Goal: Communication & Community: Answer question/provide support

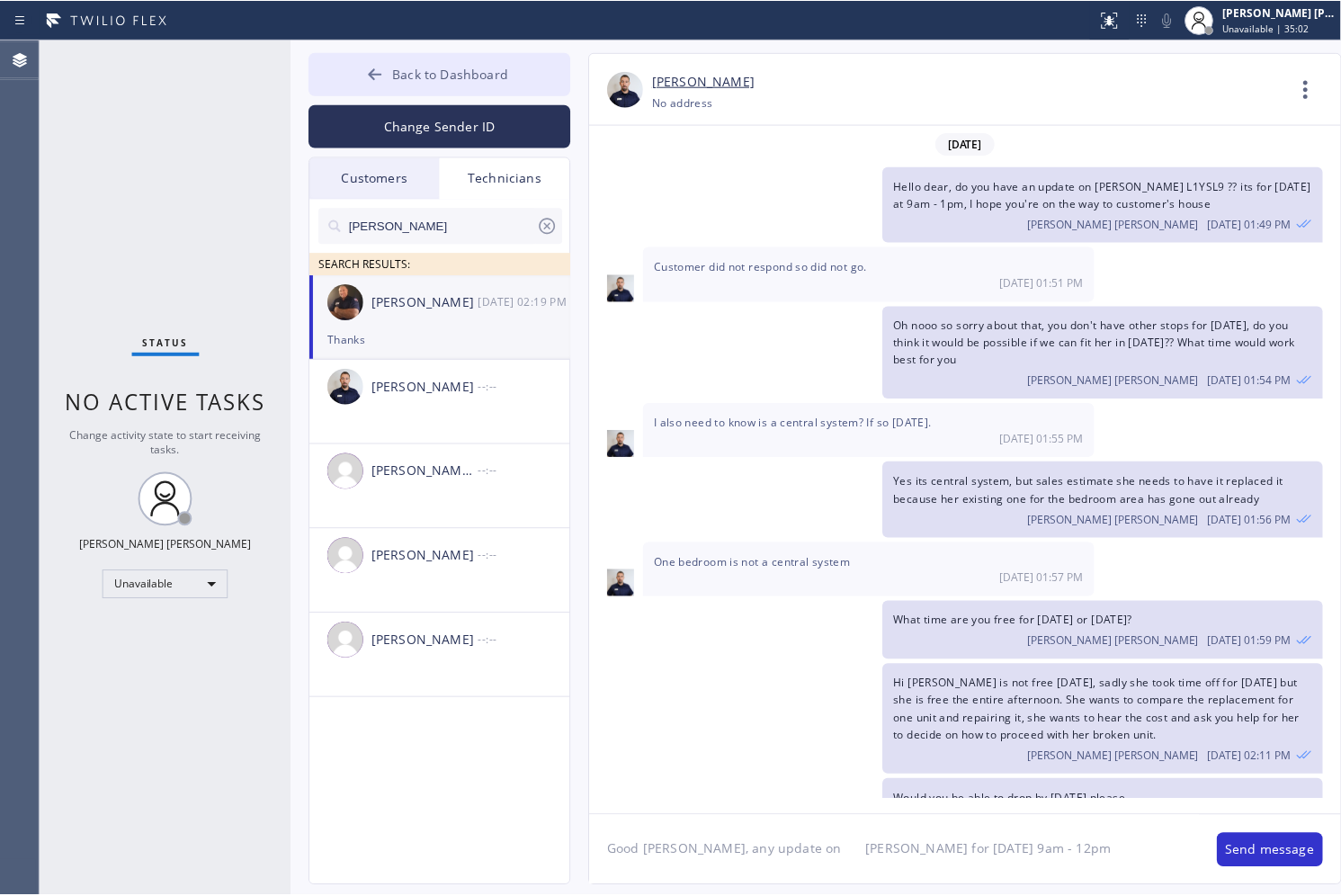
scroll to position [158, 0]
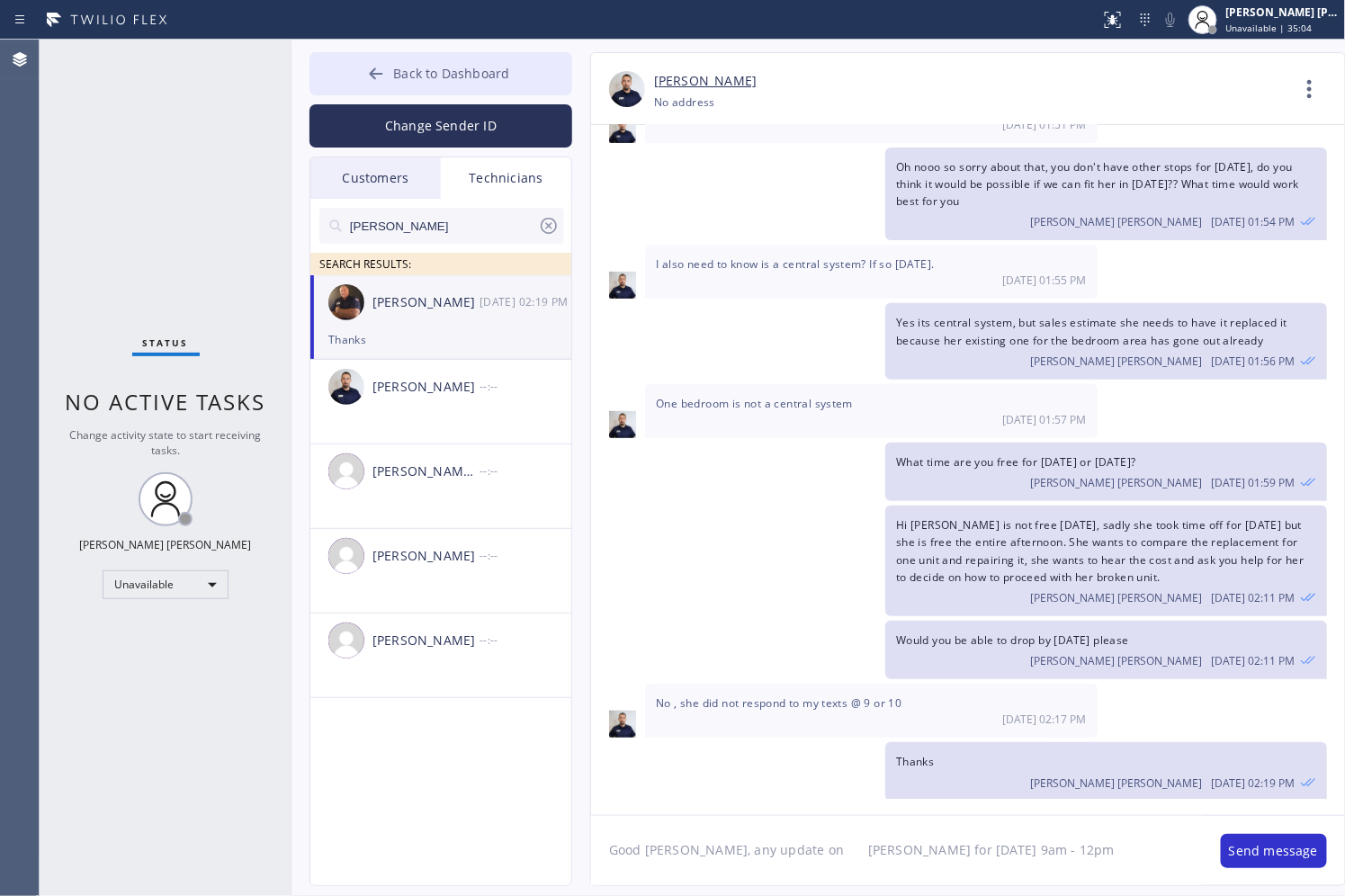
click at [419, 74] on span "Back to Dashboard" at bounding box center [451, 73] width 116 height 17
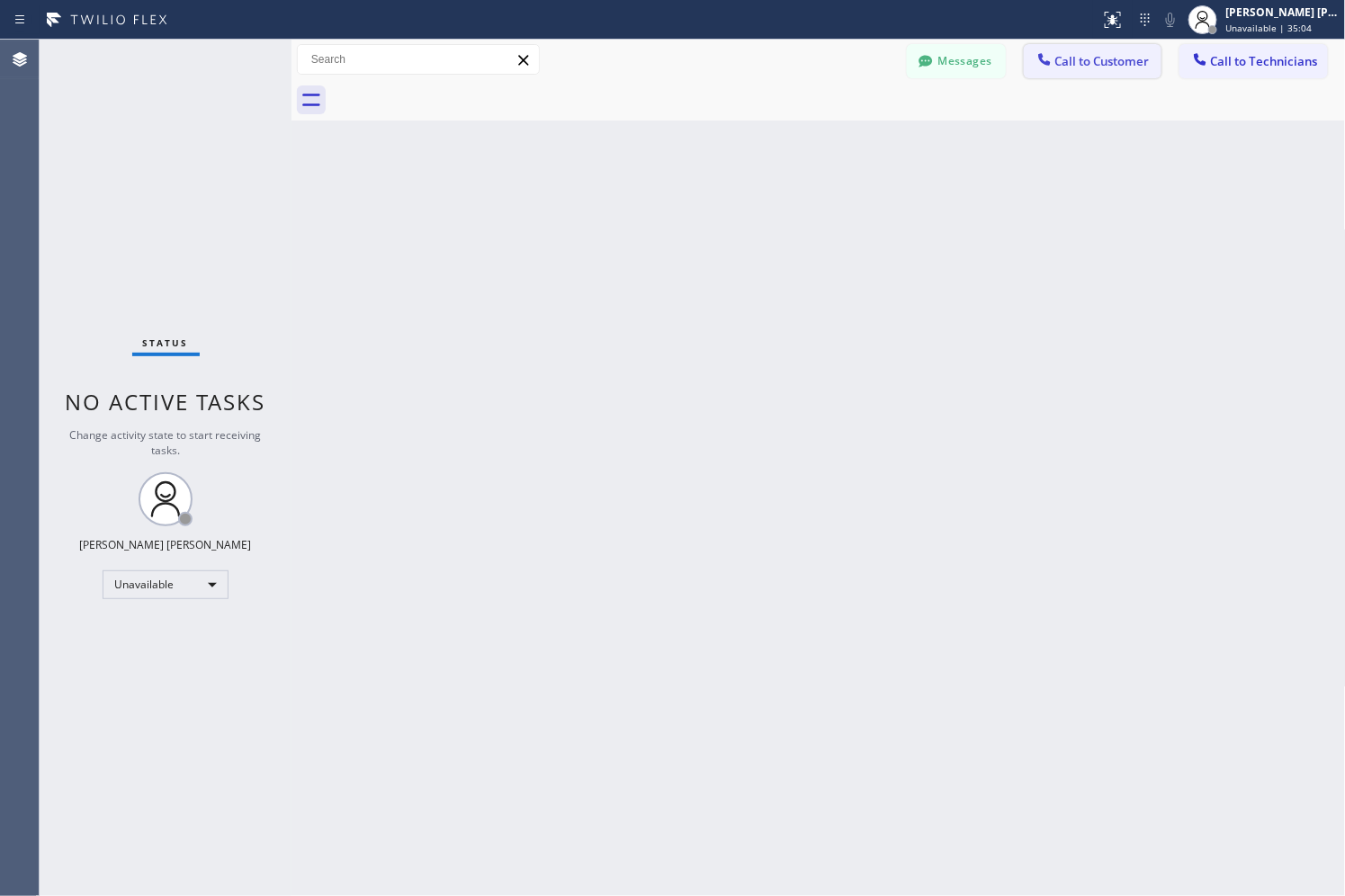
click at [1049, 54] on icon at bounding box center [1044, 59] width 18 height 18
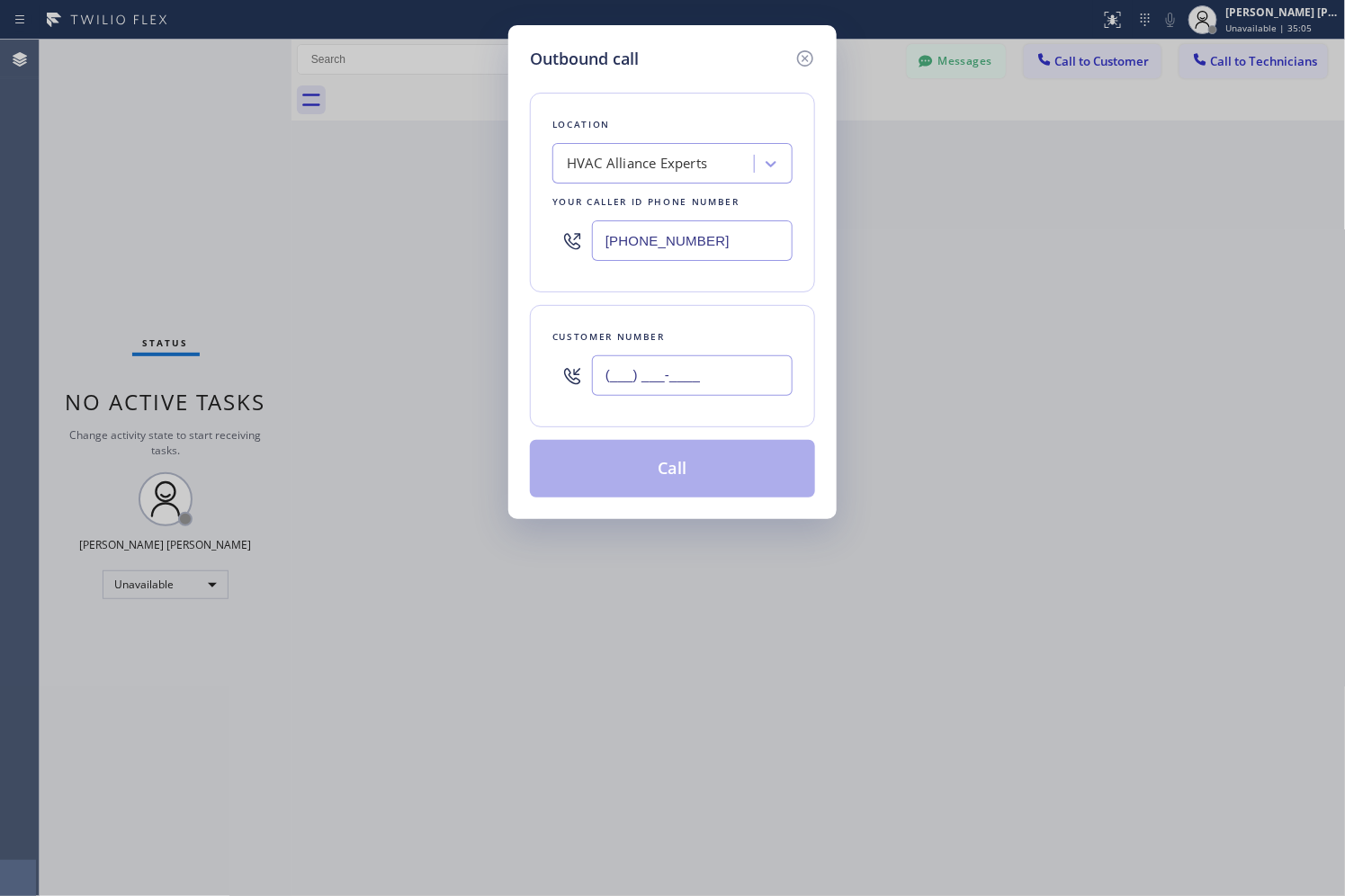
paste input "213) 700-6013"
click at [654, 389] on input "(___) ___-____" at bounding box center [691, 376] width 201 height 41
type input "[PHONE_NUMBER]"
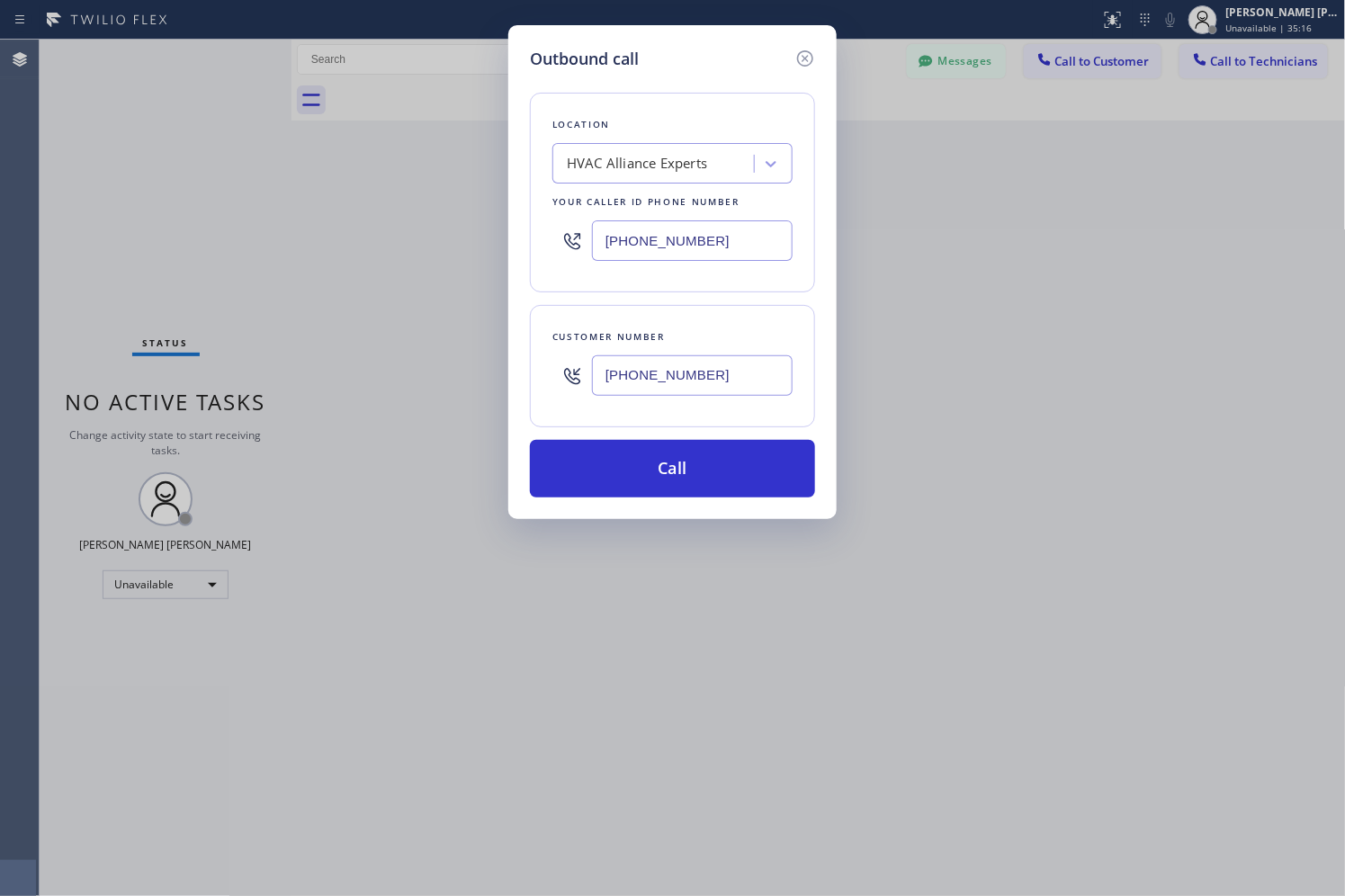
click at [707, 176] on div "HVAC Alliance Experts" at bounding box center [656, 165] width 196 height 32
paste input "HVAC Alliance Experts"
type input "HVAC Alliance Experts"
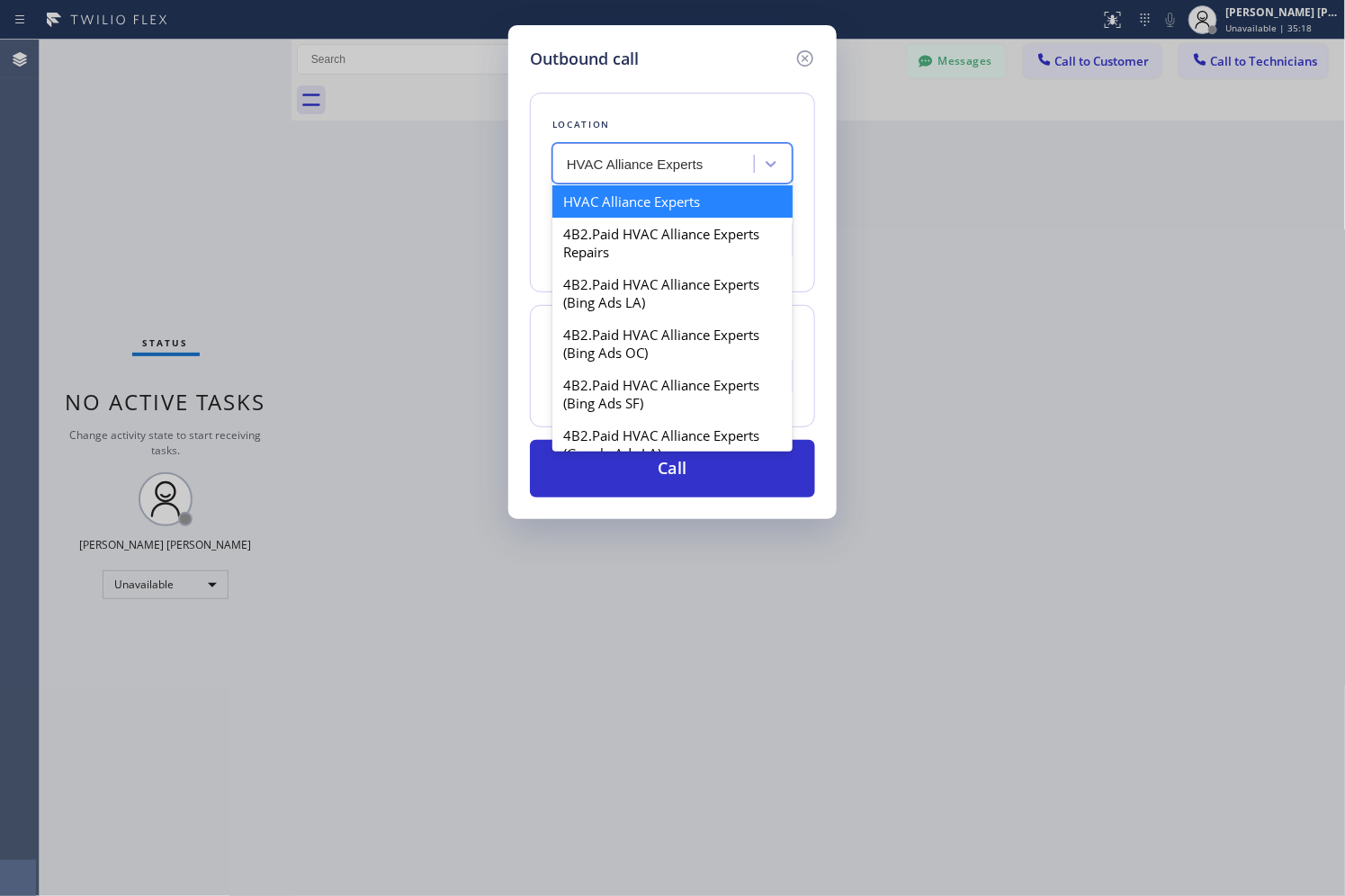
click at [725, 213] on div "HVAC Alliance Experts" at bounding box center [672, 201] width 240 height 32
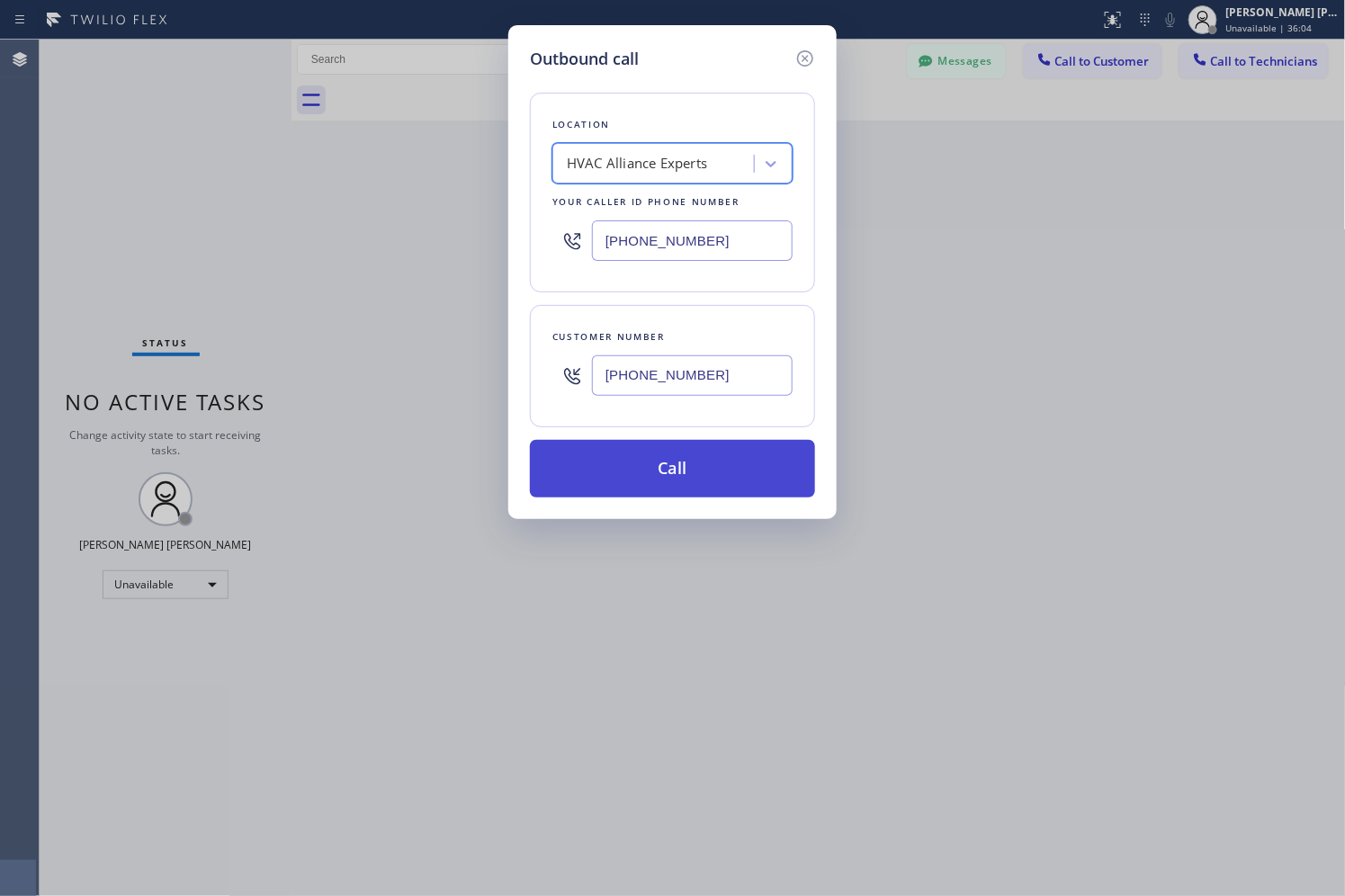
click at [627, 470] on button "Call" at bounding box center [672, 468] width 285 height 58
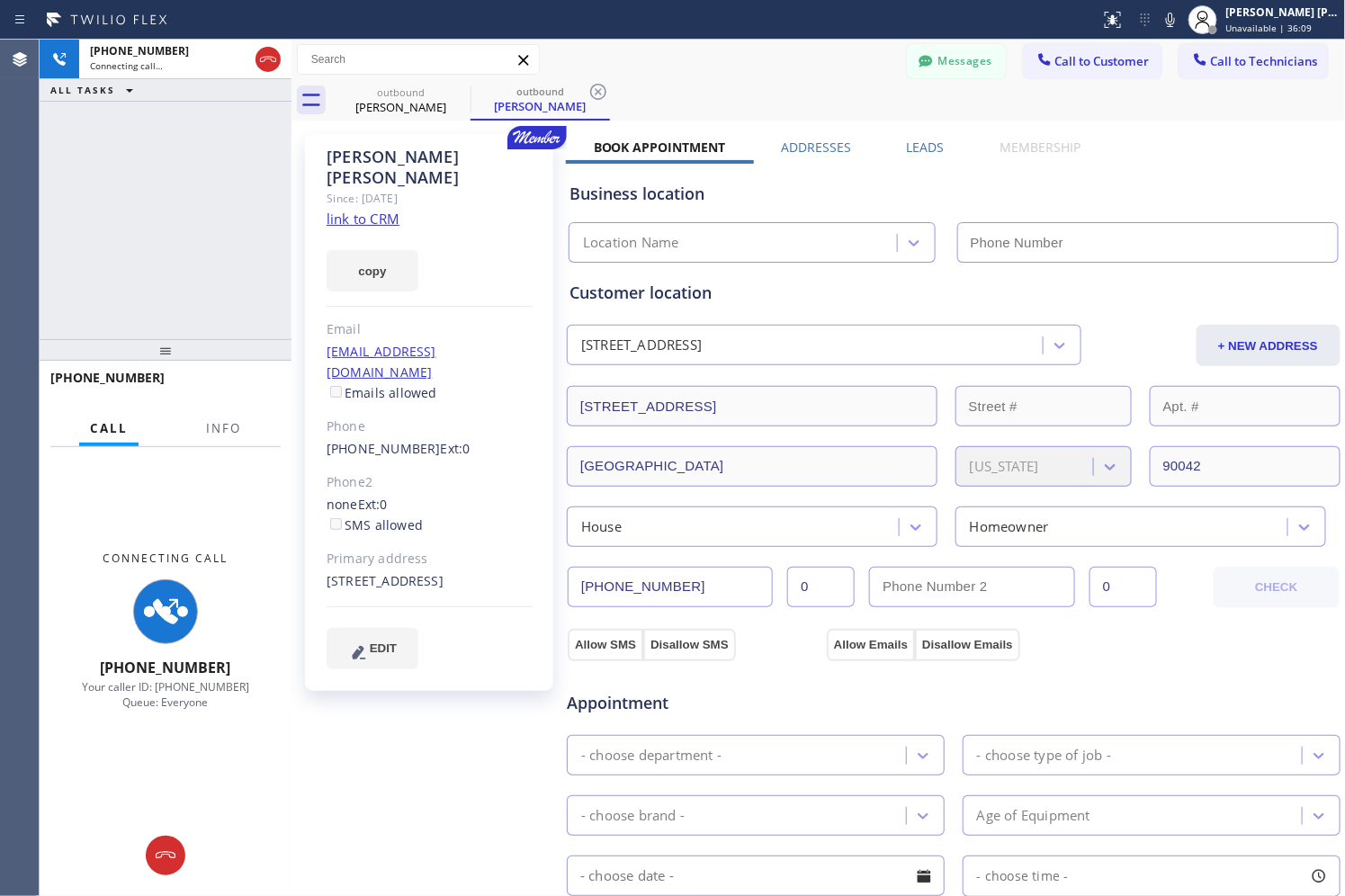
type input "[PHONE_NUMBER]"
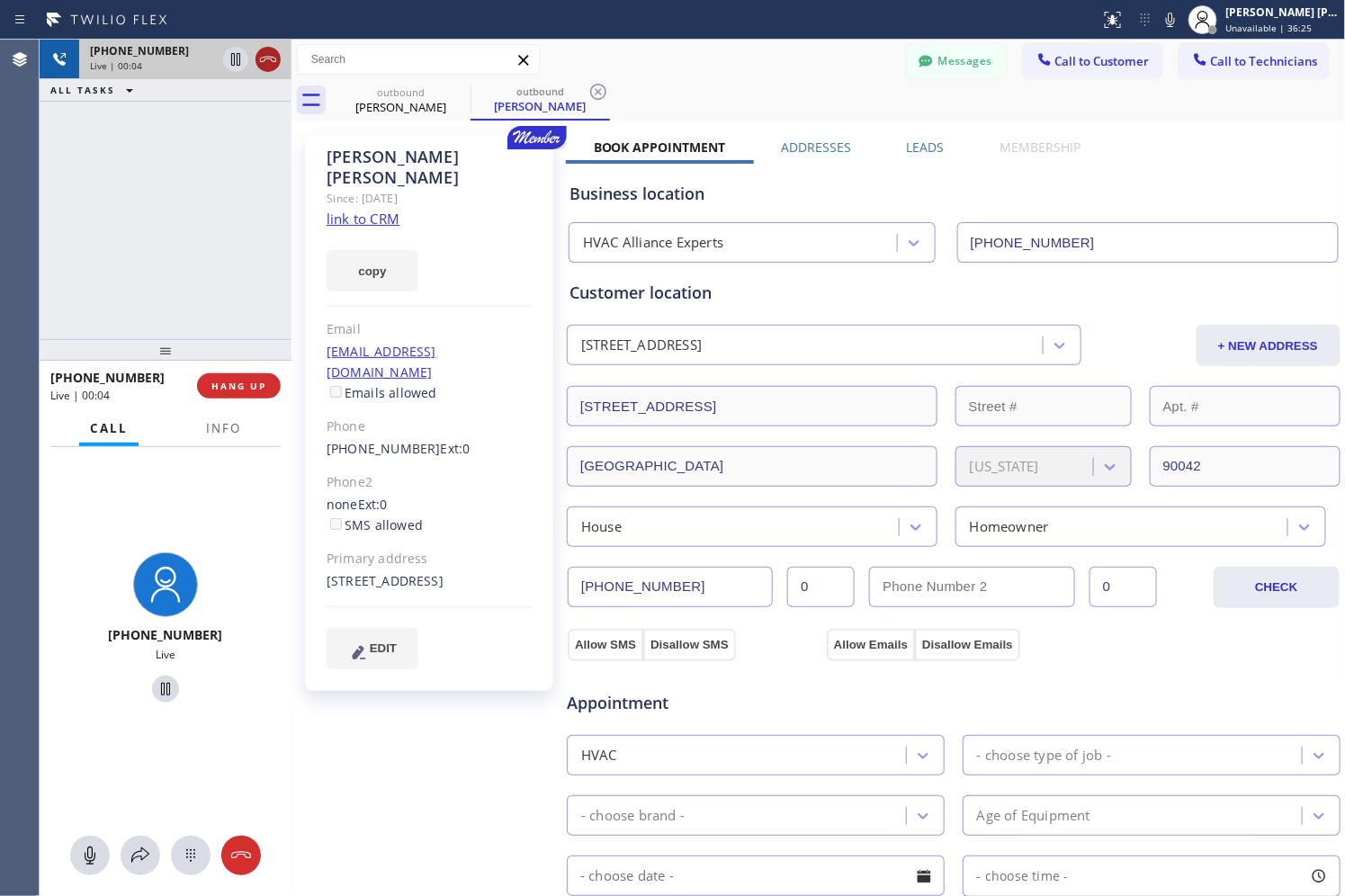
click at [265, 50] on icon at bounding box center [268, 60] width 22 height 22
click at [254, 381] on span "HANG UP" at bounding box center [239, 386] width 55 height 13
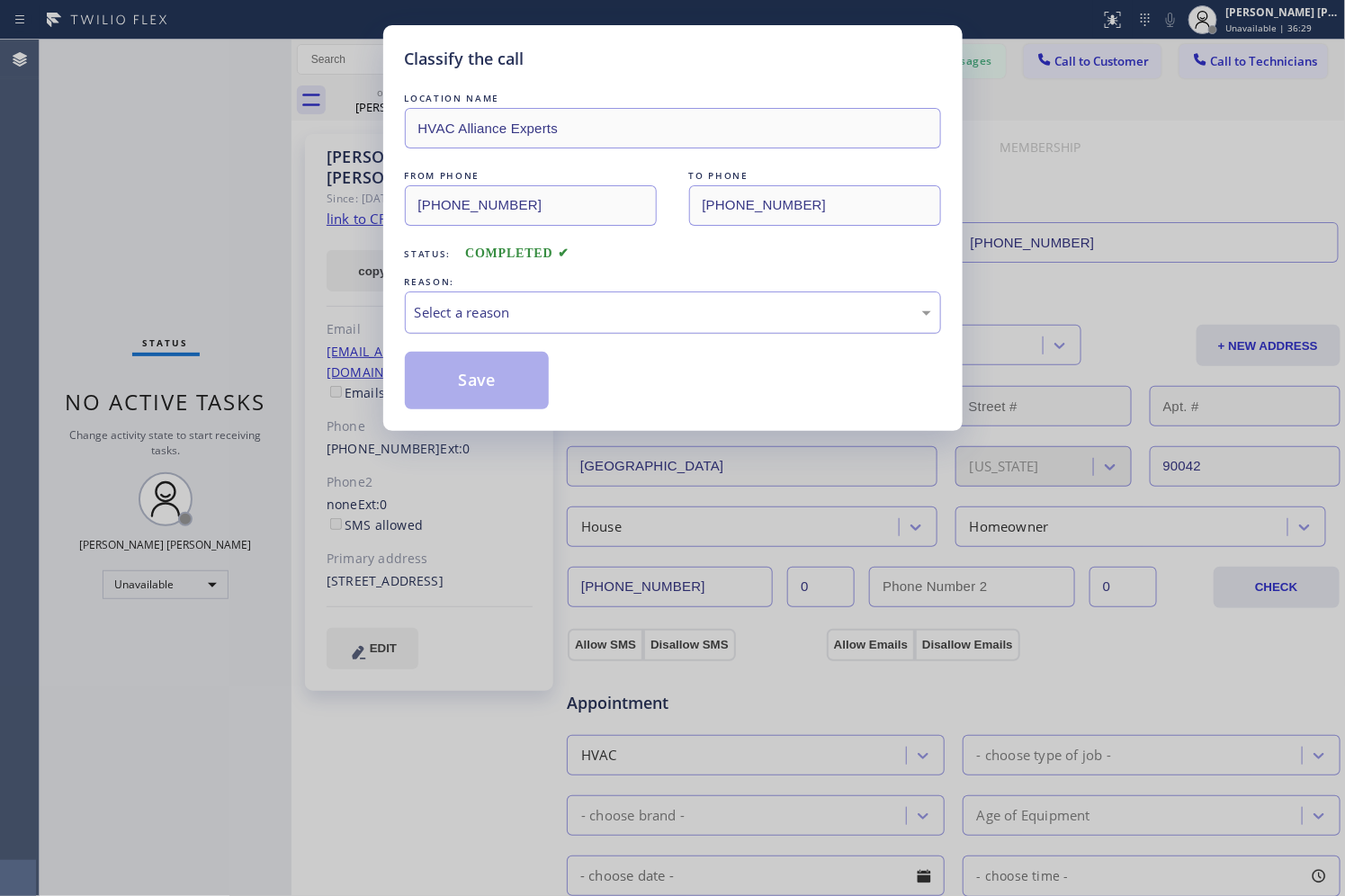
click at [480, 297] on div "Select a reason" at bounding box center [672, 313] width 536 height 42
click at [513, 322] on div "Select a reason" at bounding box center [672, 312] width 517 height 21
click at [509, 319] on div "Select a reason" at bounding box center [672, 312] width 517 height 21
click at [516, 400] on button "Save" at bounding box center [477, 381] width 145 height 58
click at [1086, 56] on div "Classify the call LOCATION NAME HVAC Alliance Expert FROM PHONE [PHONE_NUMBER] …" at bounding box center [692, 467] width 1305 height 856
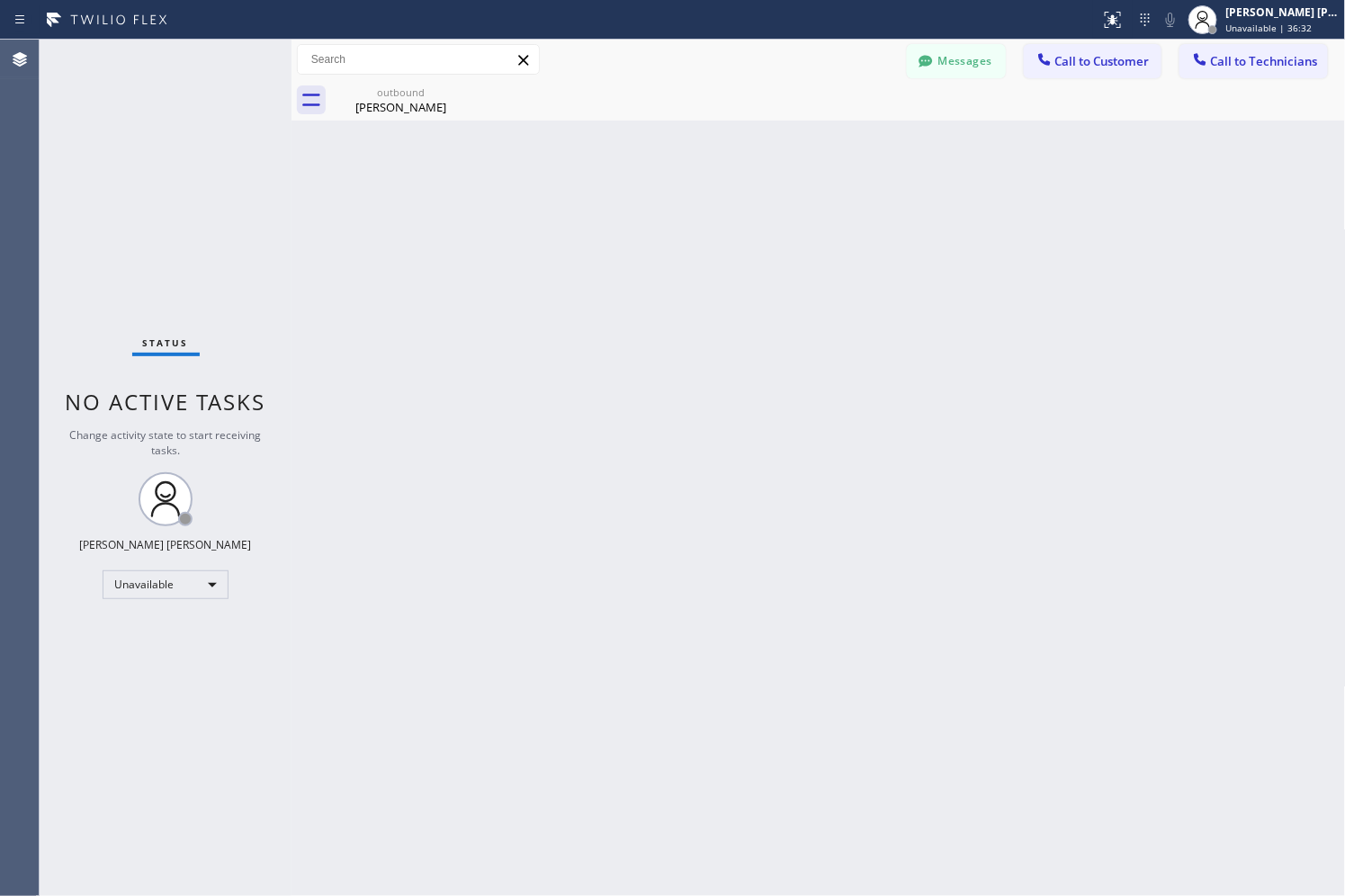
click at [1086, 56] on span "Call to Customer" at bounding box center [1102, 61] width 95 height 16
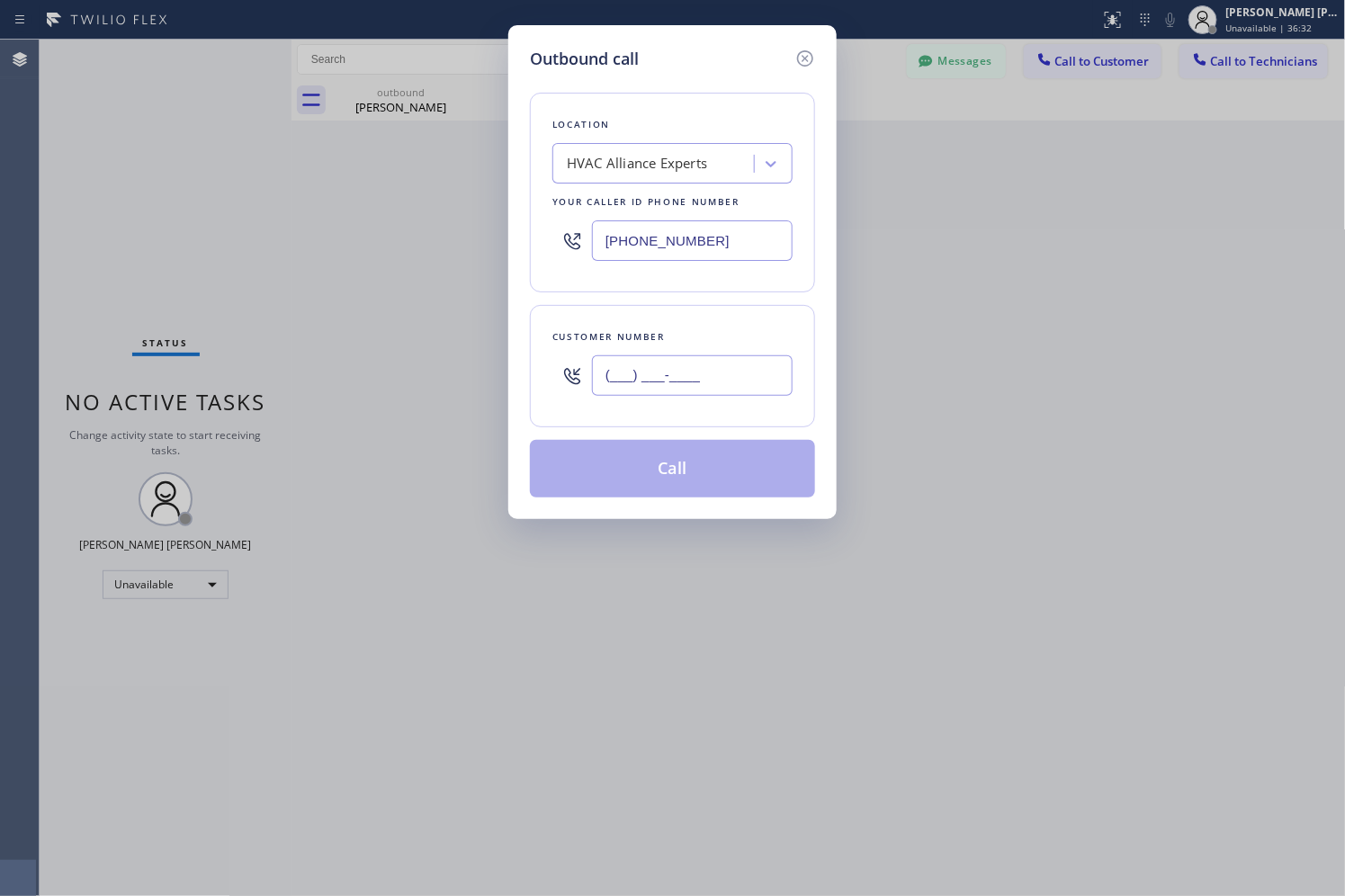
click at [685, 374] on input "(___) ___-____" at bounding box center [691, 376] width 201 height 41
paste input "text"
type input "(___) ___-____"
paste input "213) 700-6013"
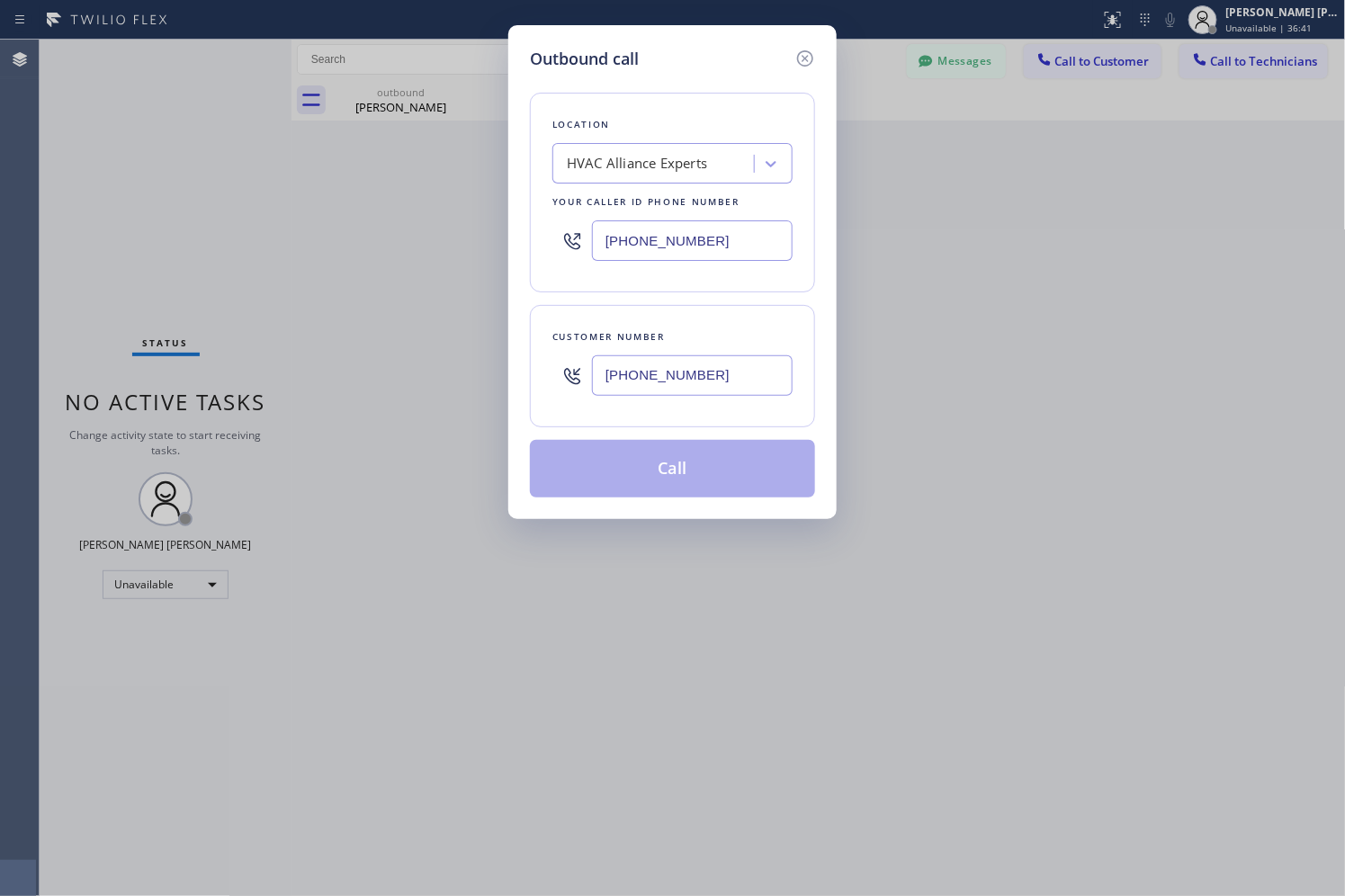
type input "[PHONE_NUMBER]"
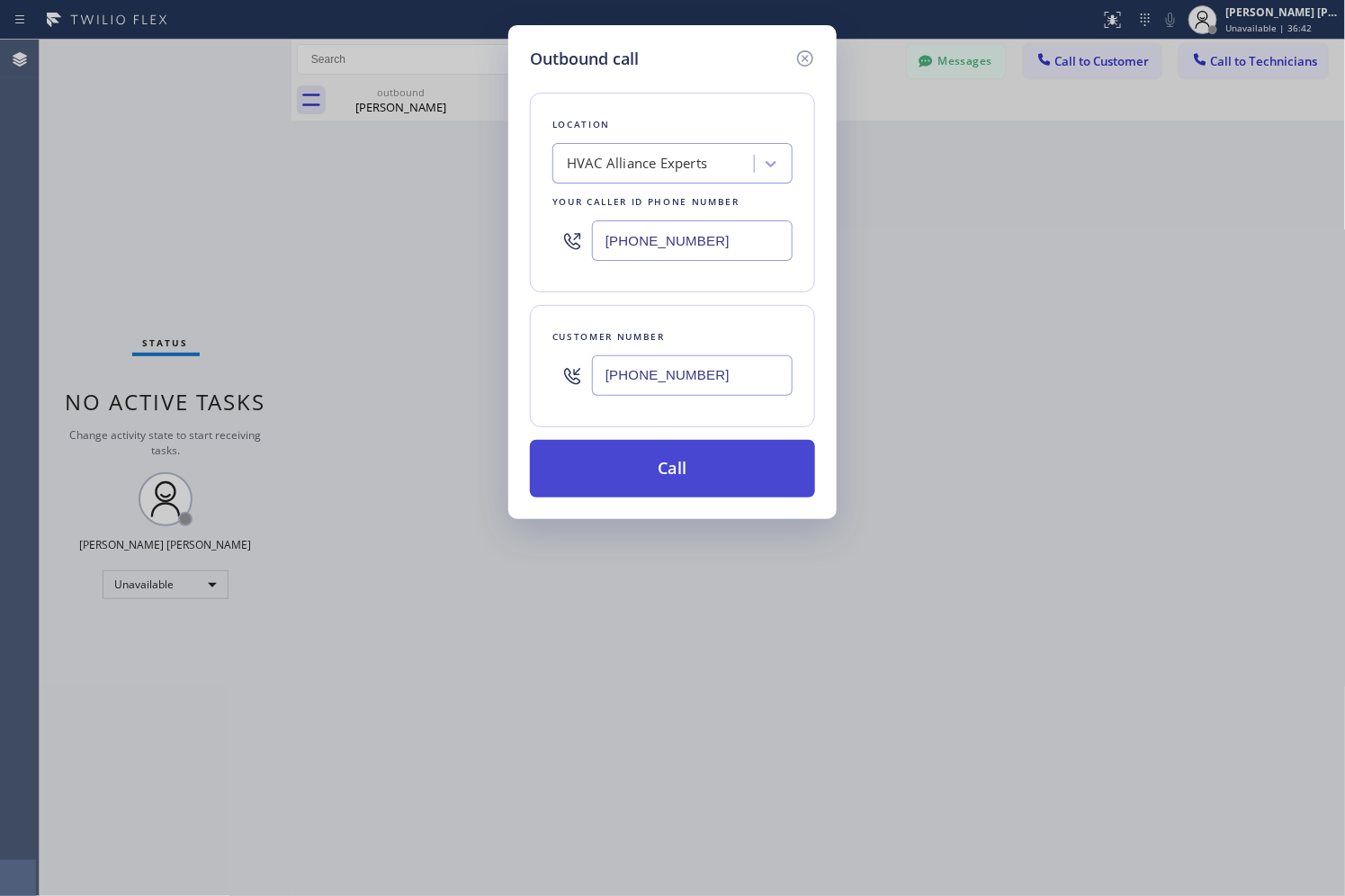
click at [697, 471] on button "Call" at bounding box center [672, 468] width 285 height 58
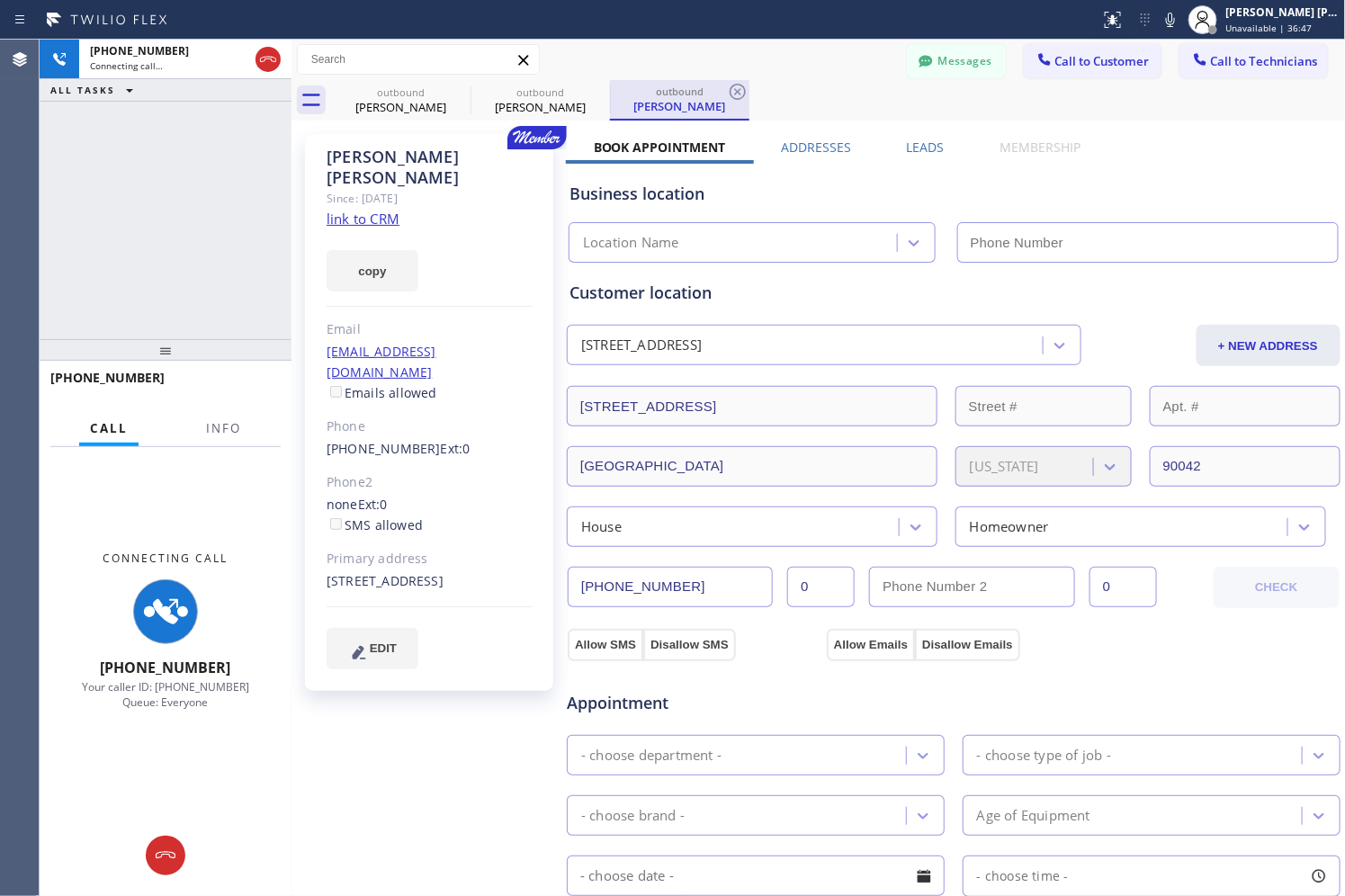
type input "[PHONE_NUMBER]"
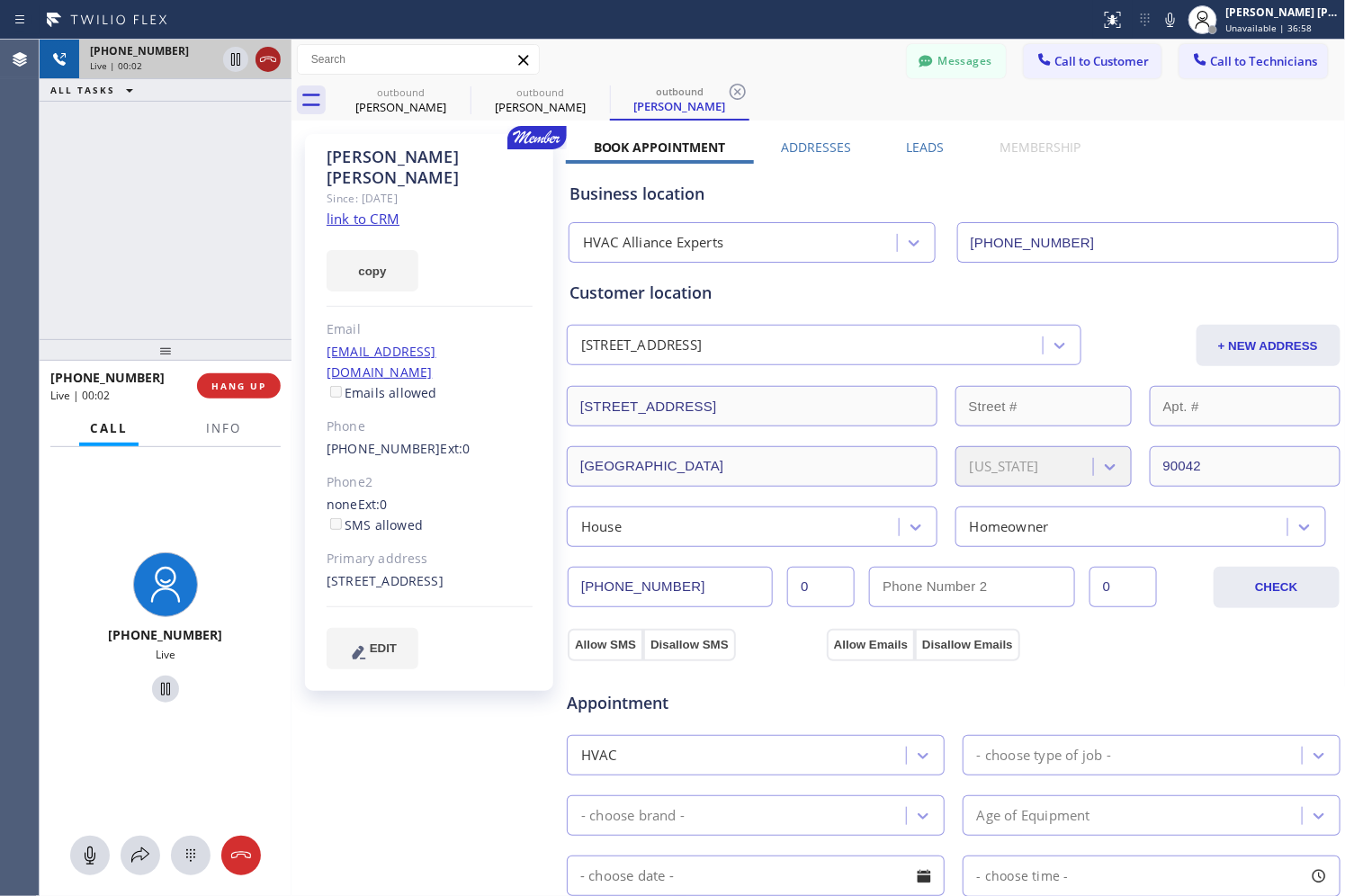
click at [273, 56] on icon at bounding box center [268, 60] width 22 height 22
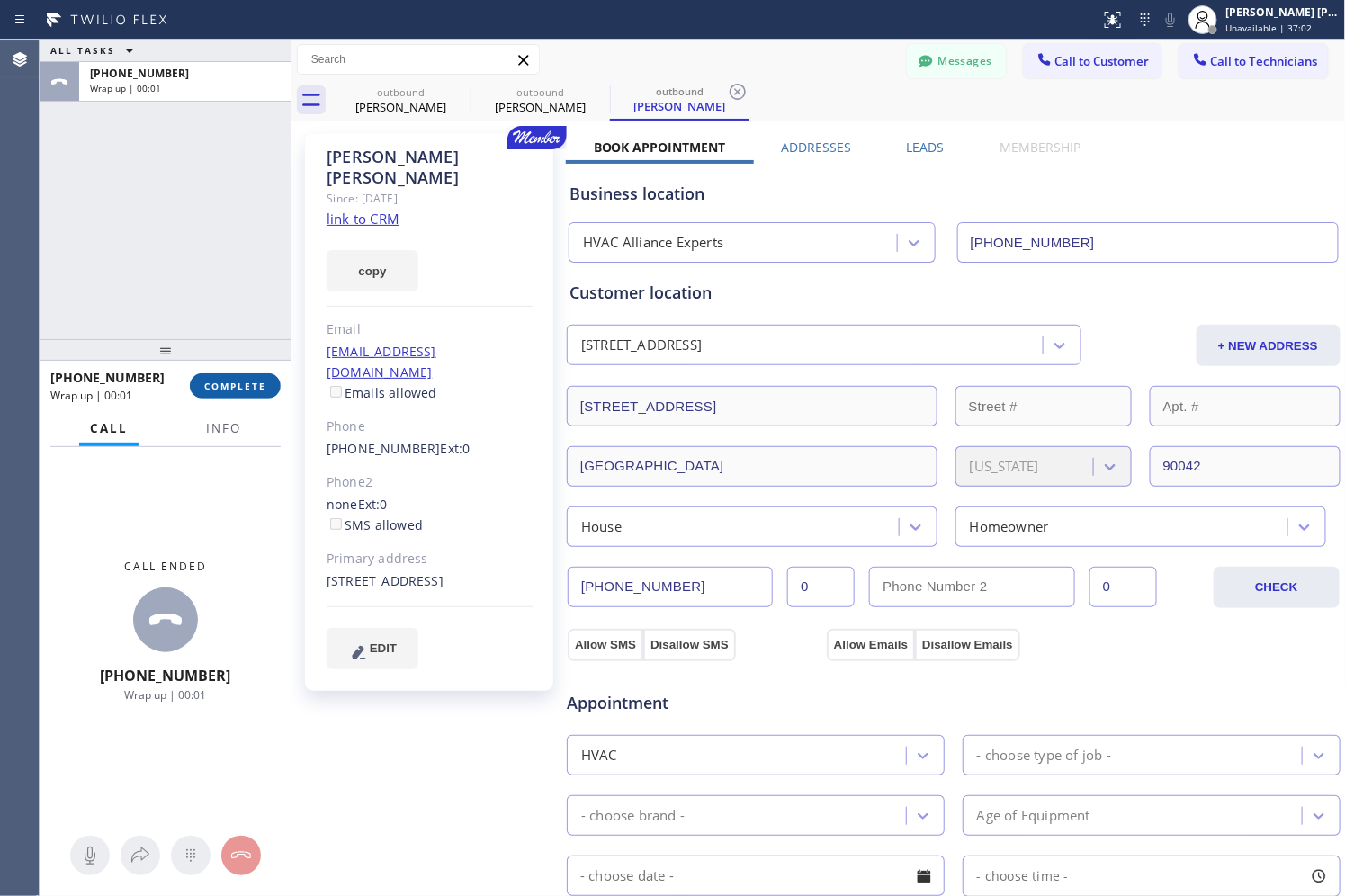
click at [261, 390] on span "COMPLETE" at bounding box center [235, 386] width 62 height 13
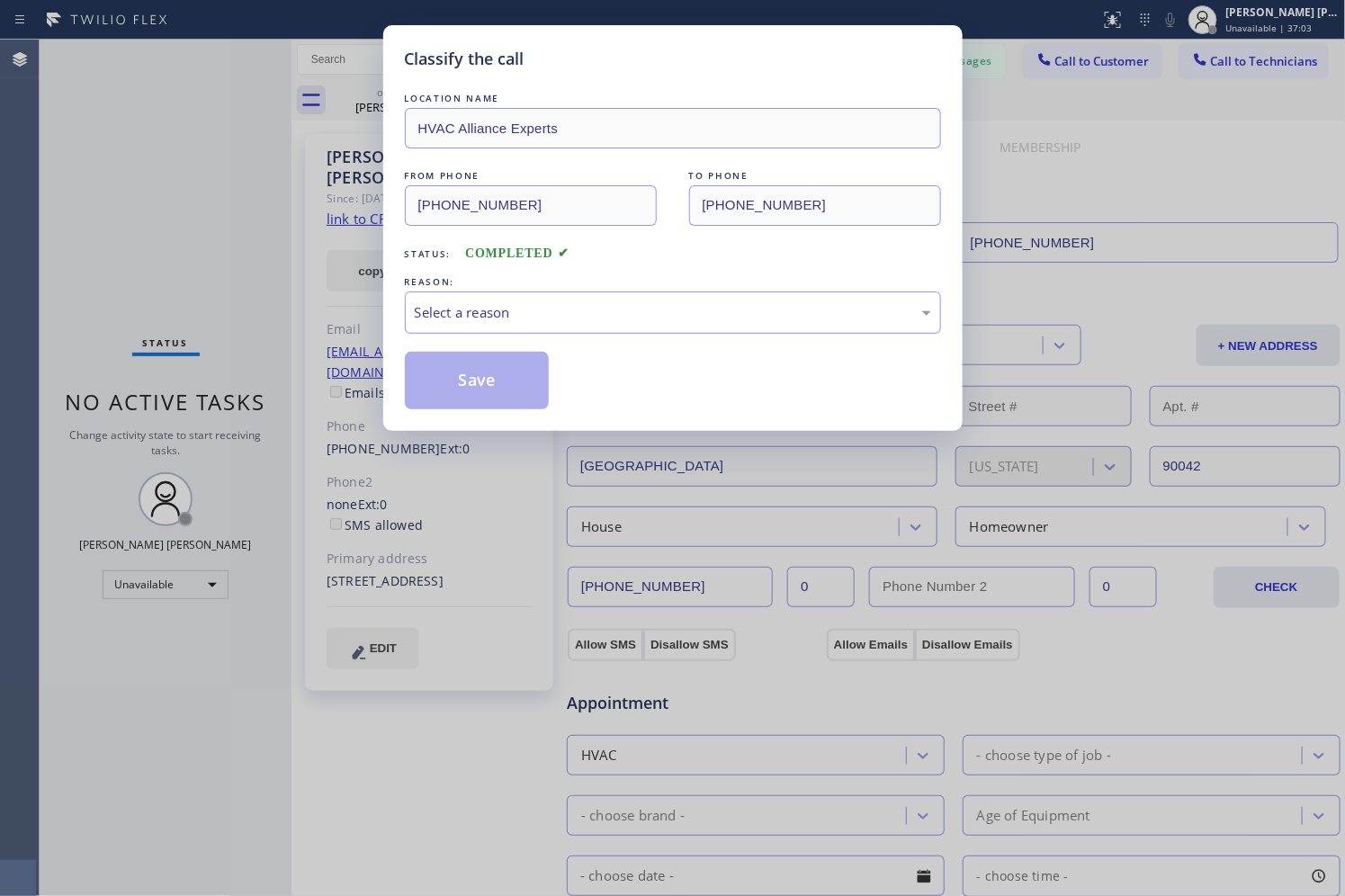
click at [529, 299] on div "Select a reason" at bounding box center [672, 313] width 536 height 42
click at [518, 402] on button "Save" at bounding box center [477, 381] width 145 height 58
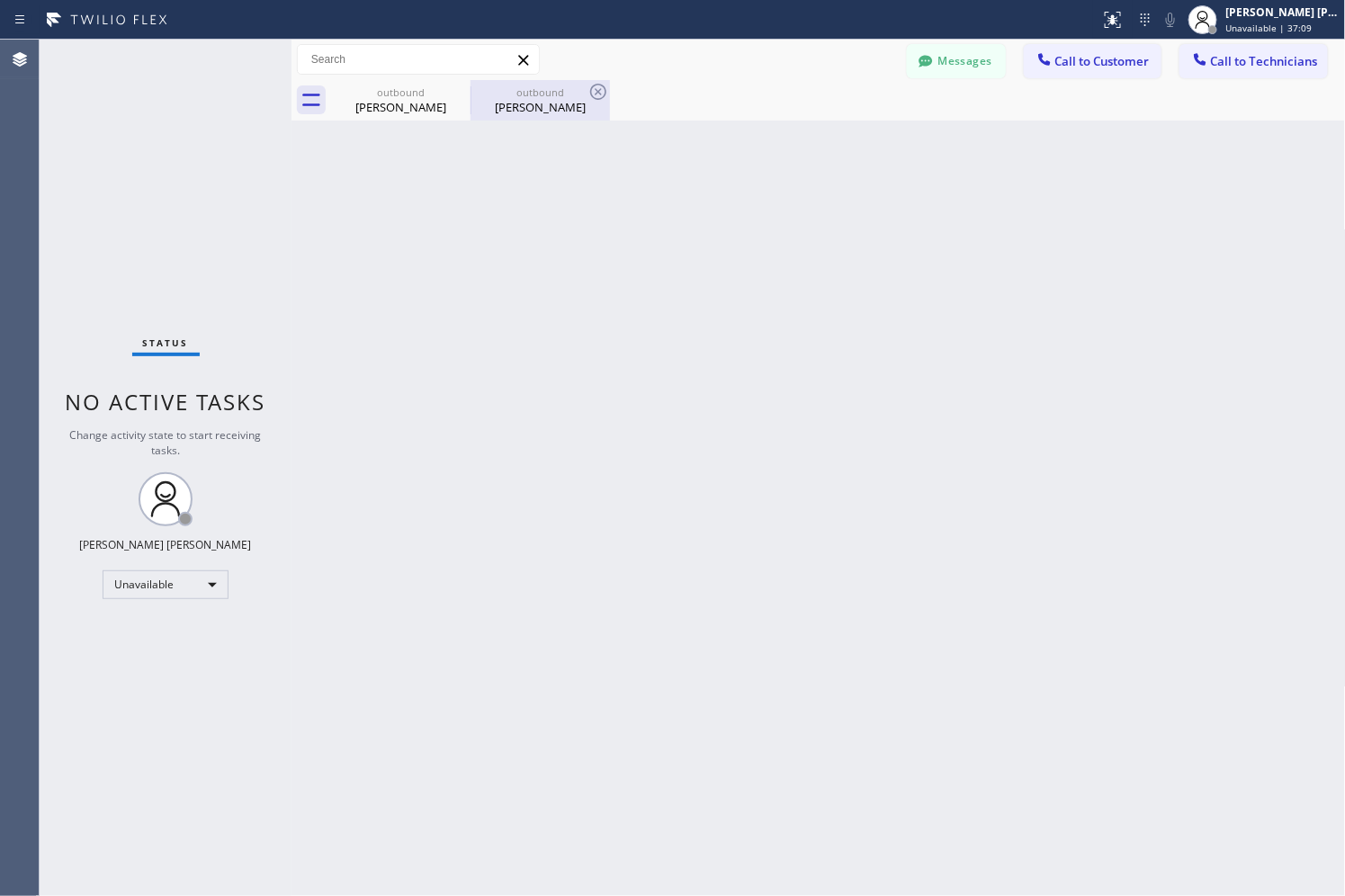
click at [564, 102] on div "[PERSON_NAME]" at bounding box center [541, 107] width 136 height 16
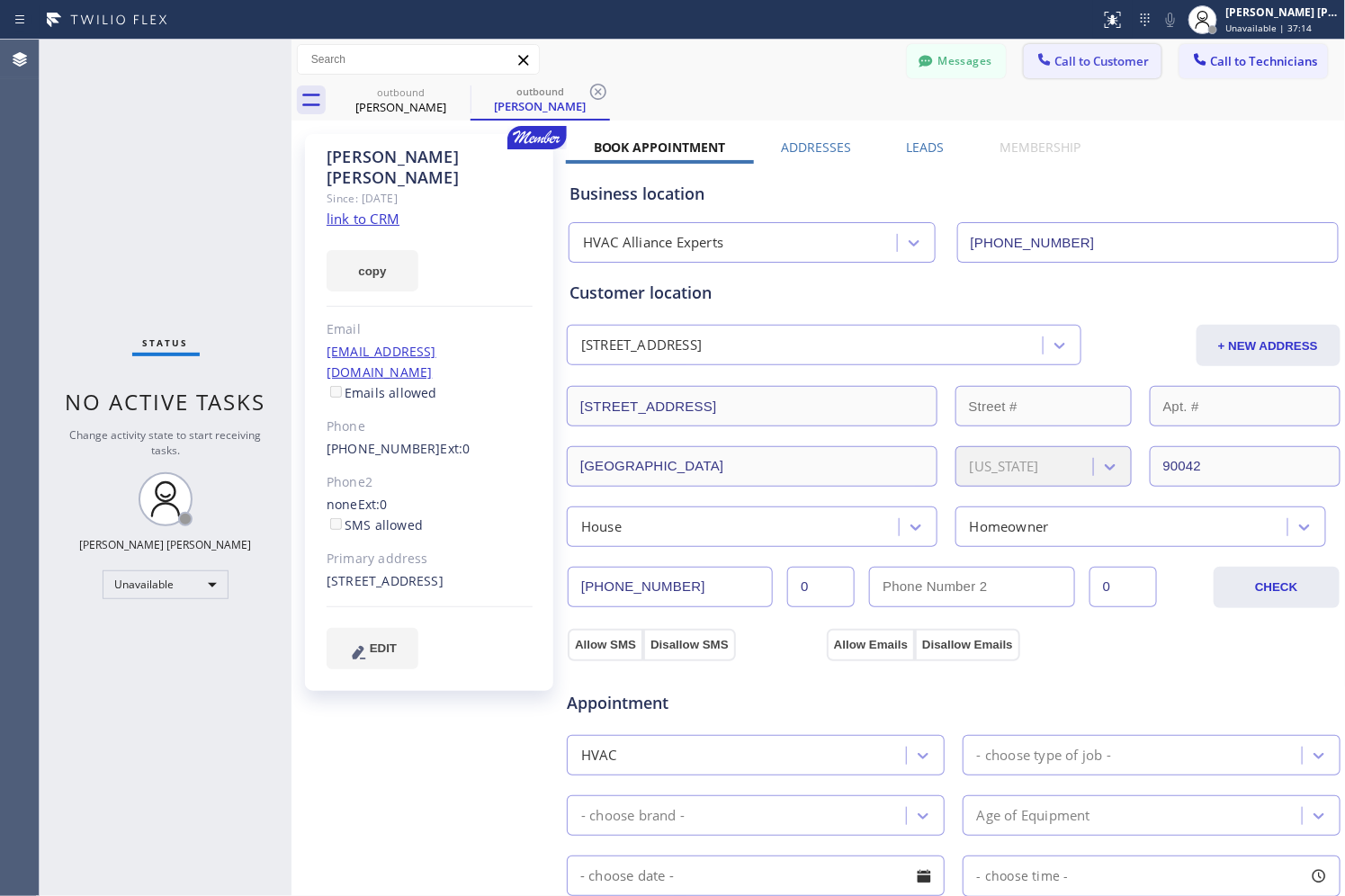
click at [1081, 59] on span "Call to Customer" at bounding box center [1102, 61] width 95 height 16
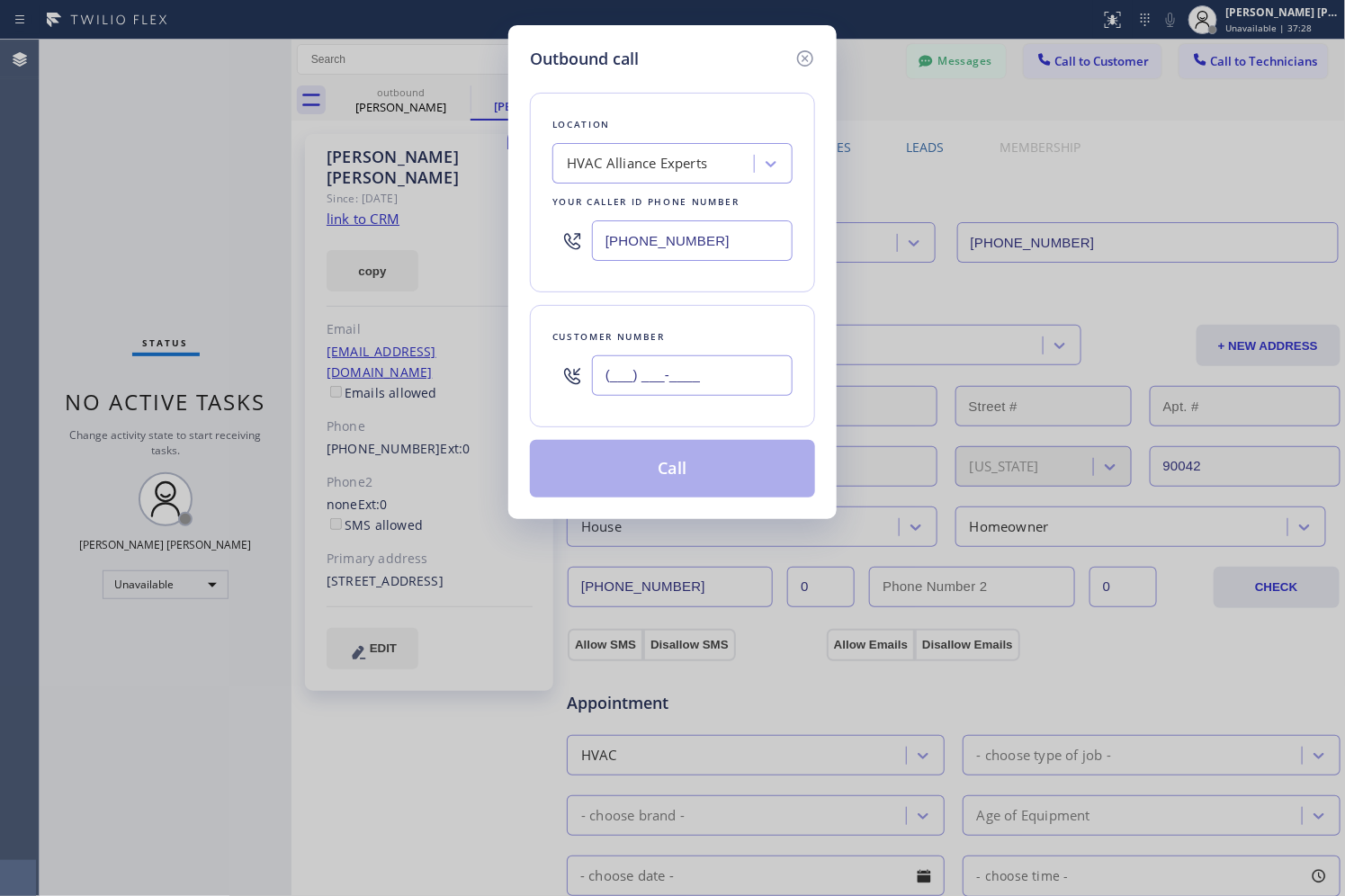
click at [734, 379] on input "(___) ___-____" at bounding box center [691, 376] width 201 height 41
paste input "213) 700-6013"
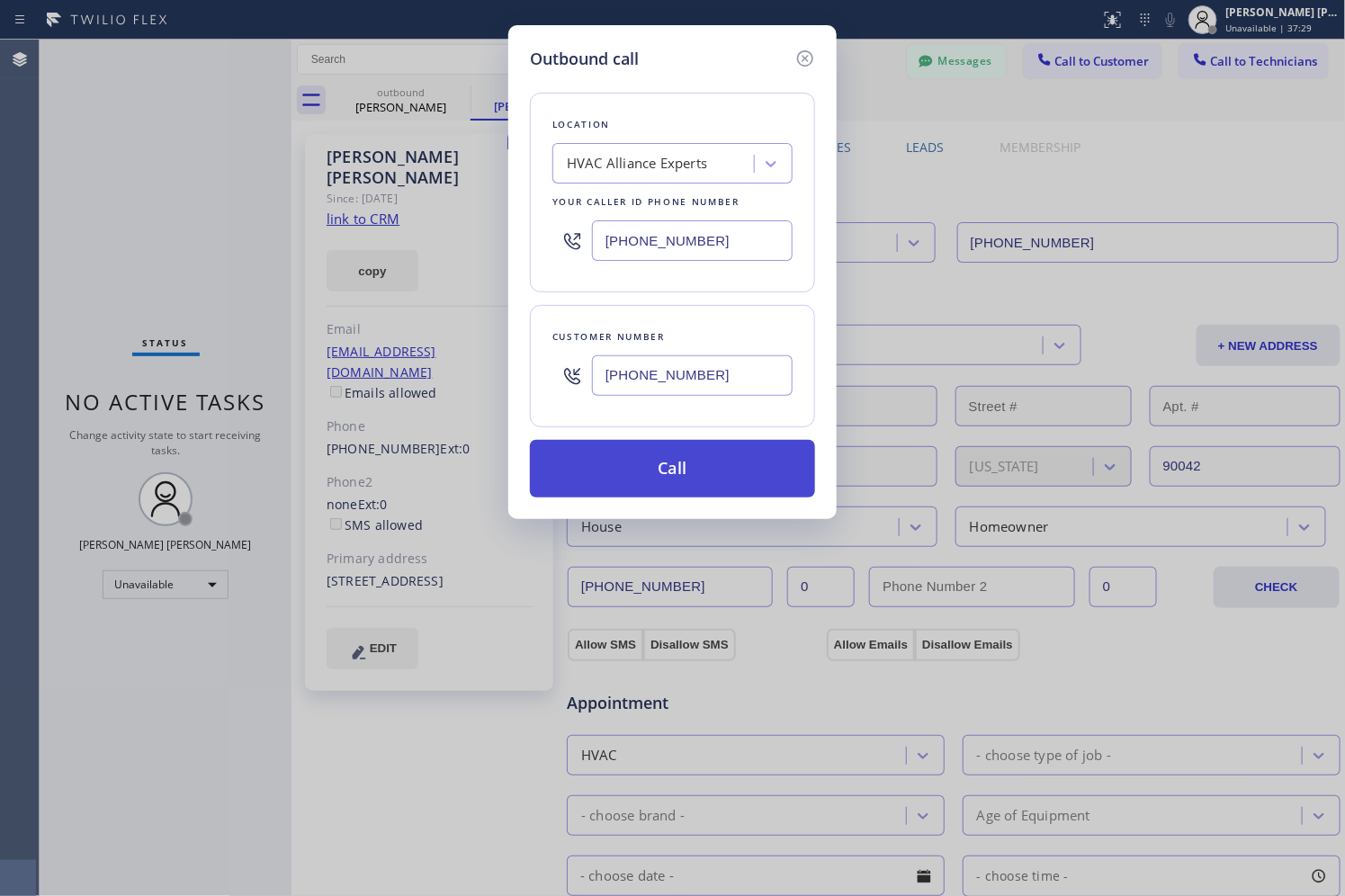
type input "[PHONE_NUMBER]"
click at [721, 472] on button "Call" at bounding box center [672, 468] width 285 height 58
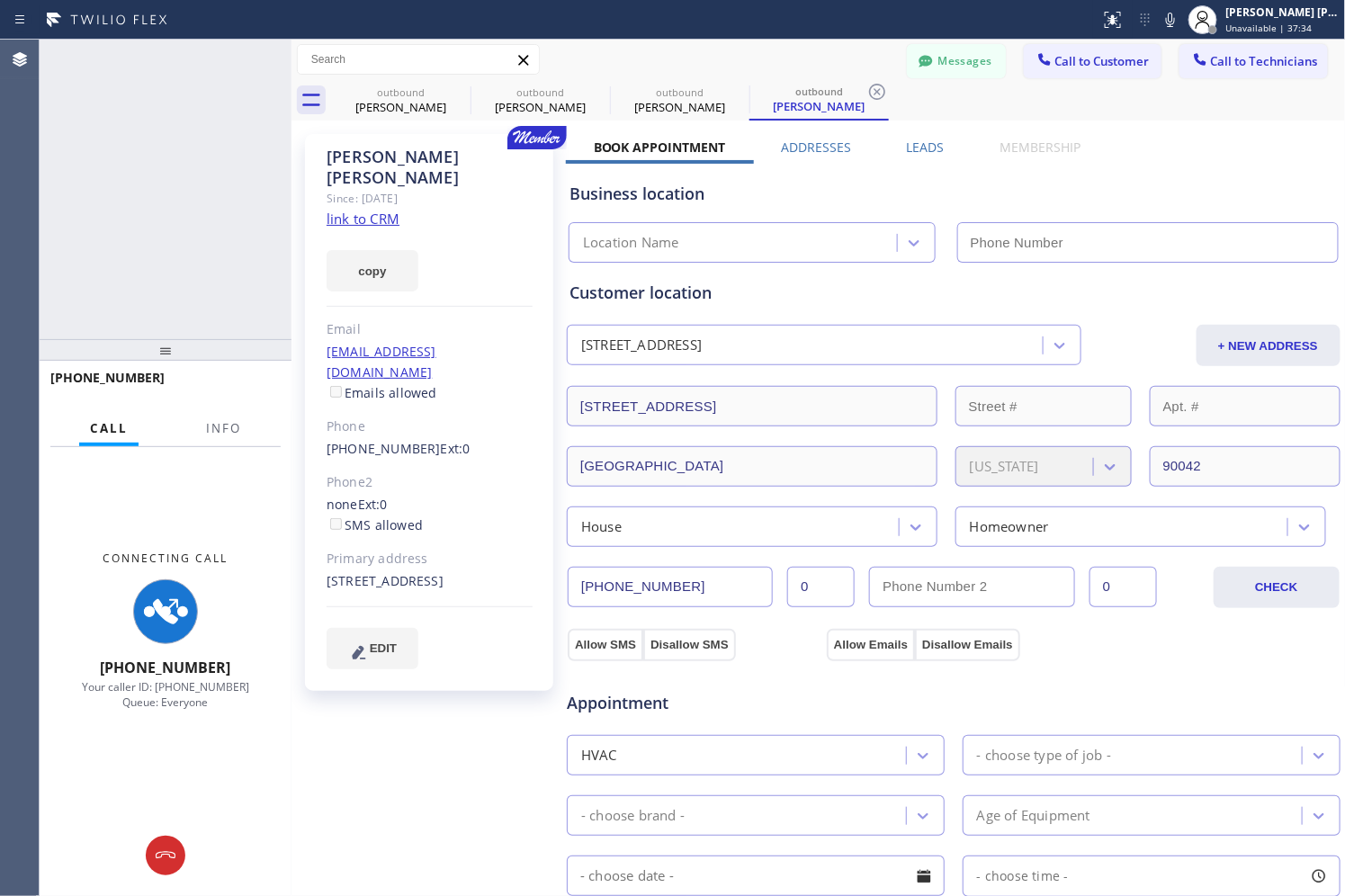
type input "[PHONE_NUMBER]"
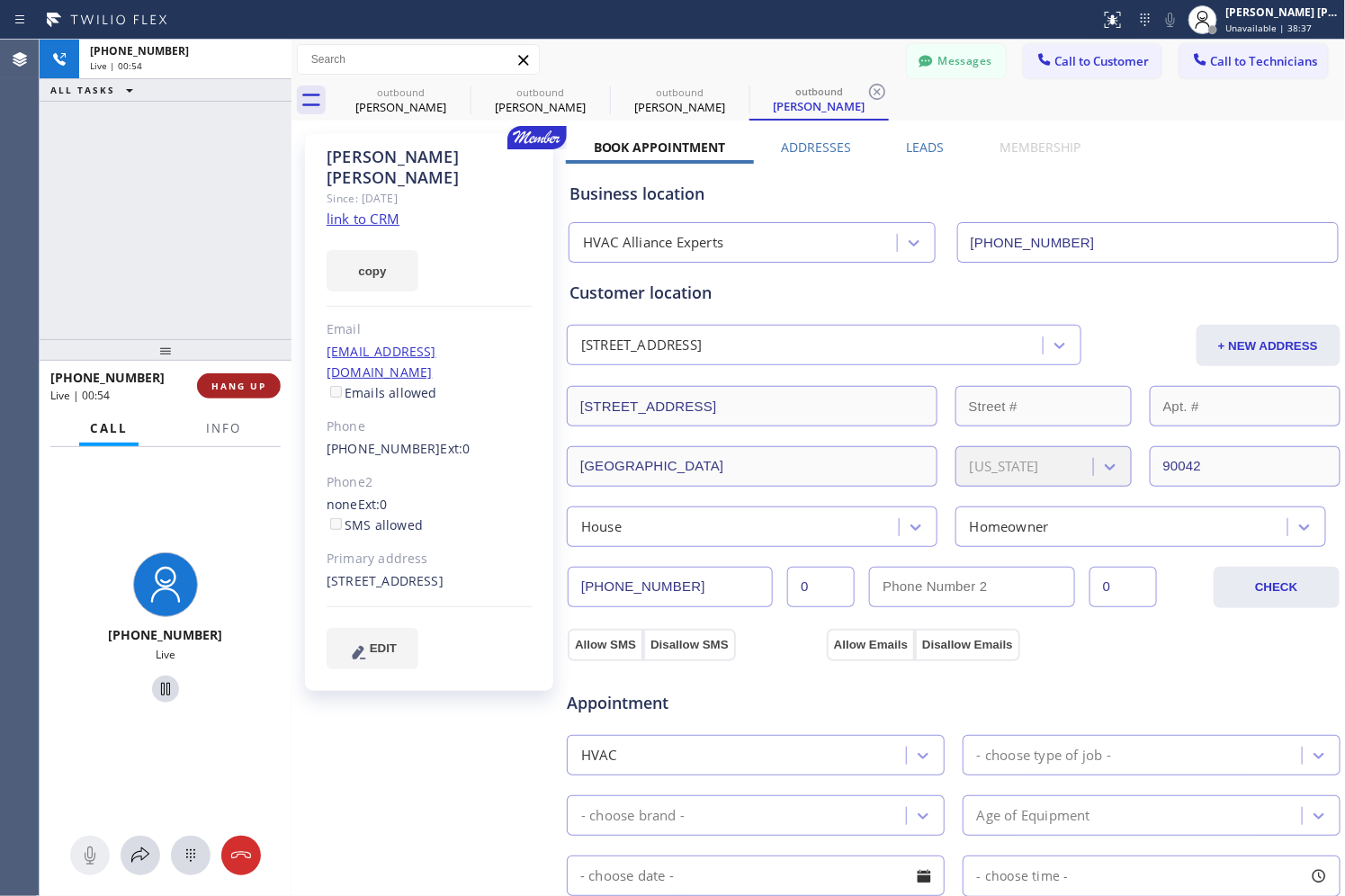
click at [246, 389] on span "HANG UP" at bounding box center [239, 386] width 55 height 13
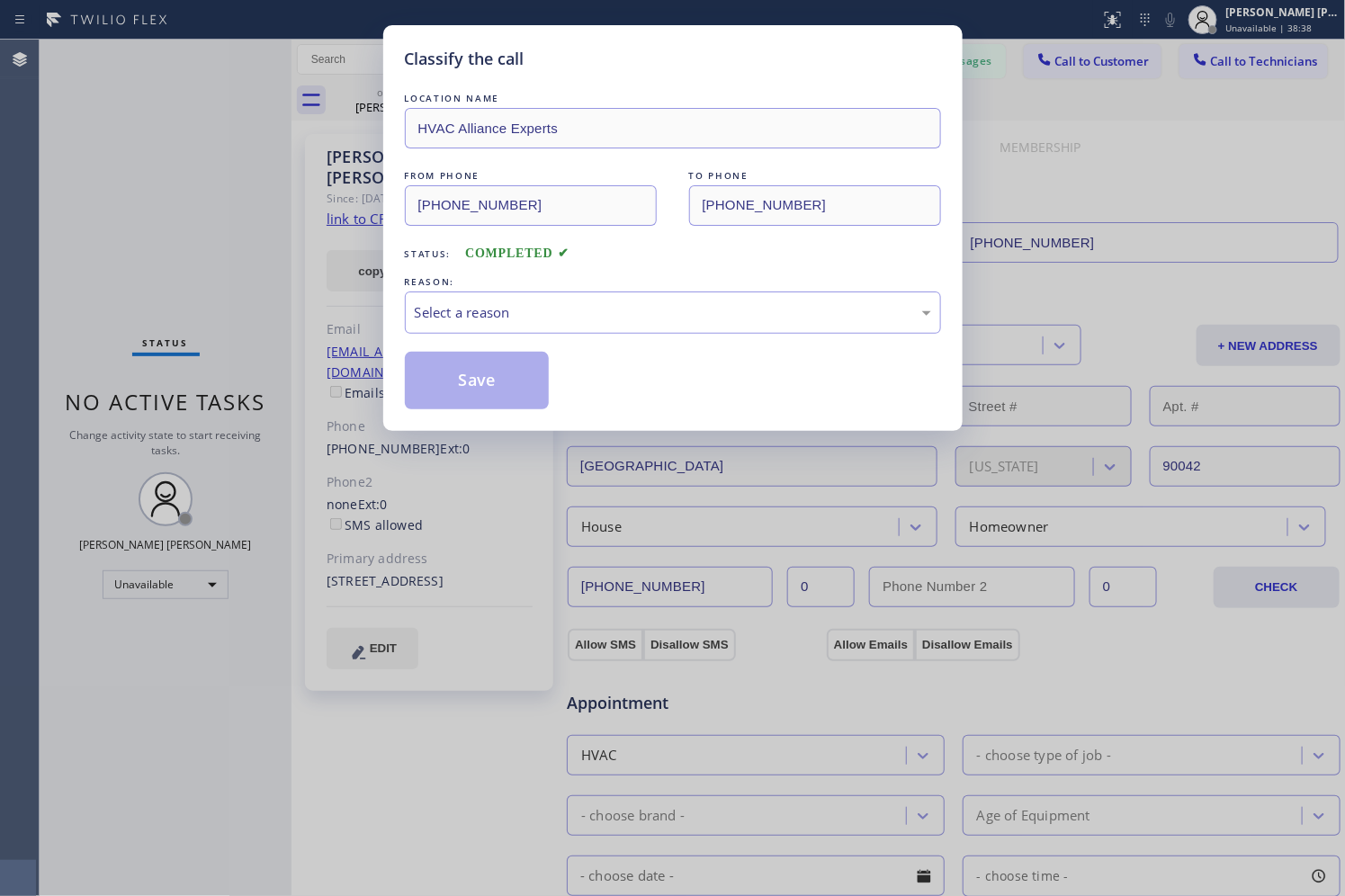
click at [247, 388] on div "Classify the call LOCATION NAME HVAC Alliance Experts FROM PHONE [PHONE_NUMBER]…" at bounding box center [672, 448] width 1345 height 896
click at [832, 311] on div "Select a reason" at bounding box center [672, 312] width 517 height 21
click at [491, 392] on button "Save" at bounding box center [477, 381] width 145 height 58
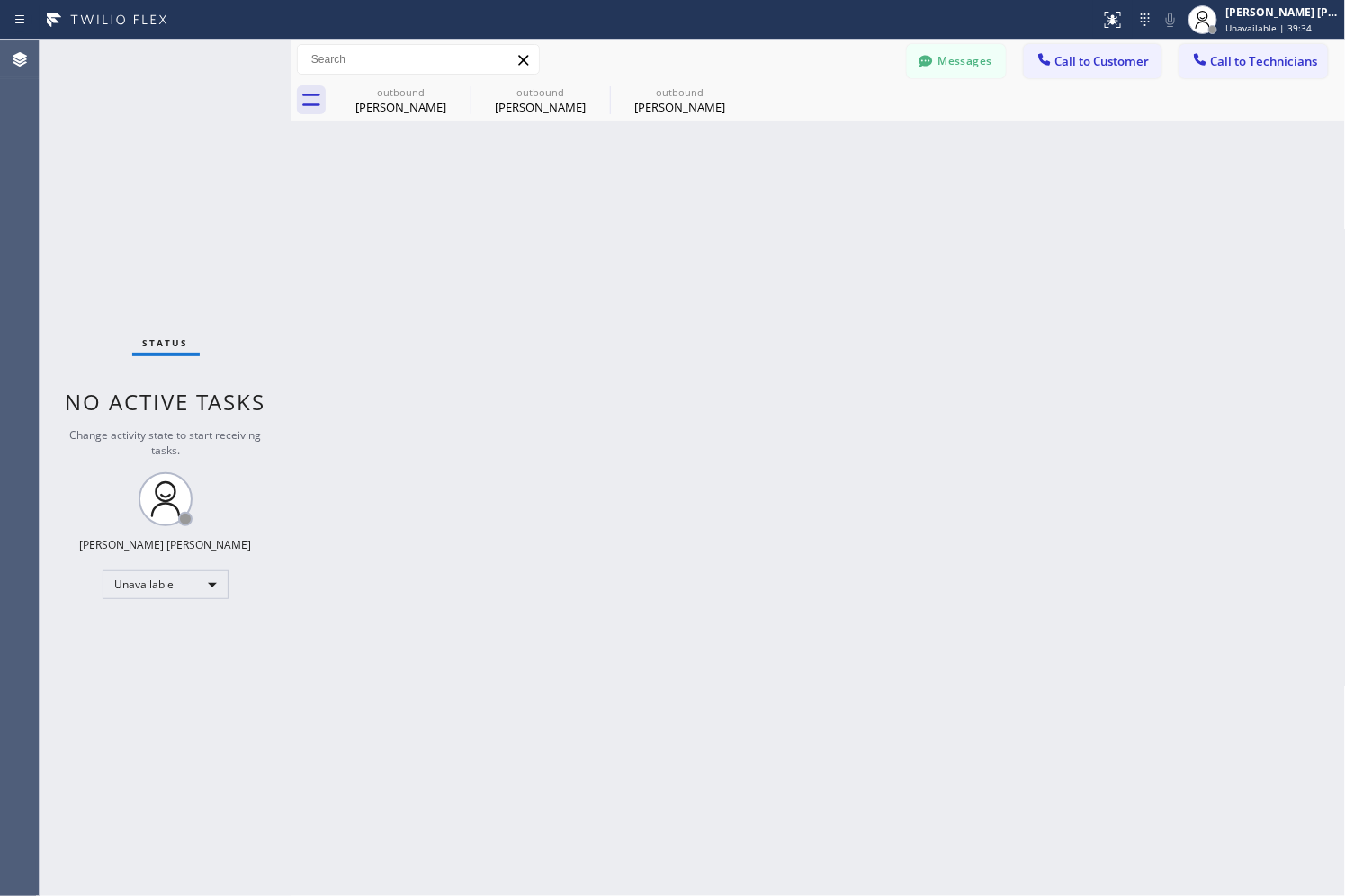
click at [959, 591] on div "Back to Dashboard Change Sender ID Customers Technicians AB [PERSON_NAME] [DATE…" at bounding box center [818, 467] width 1054 height 856
click at [459, 90] on icon at bounding box center [459, 92] width 22 height 22
click at [0, 0] on icon at bounding box center [0, 0] width 0 height 0
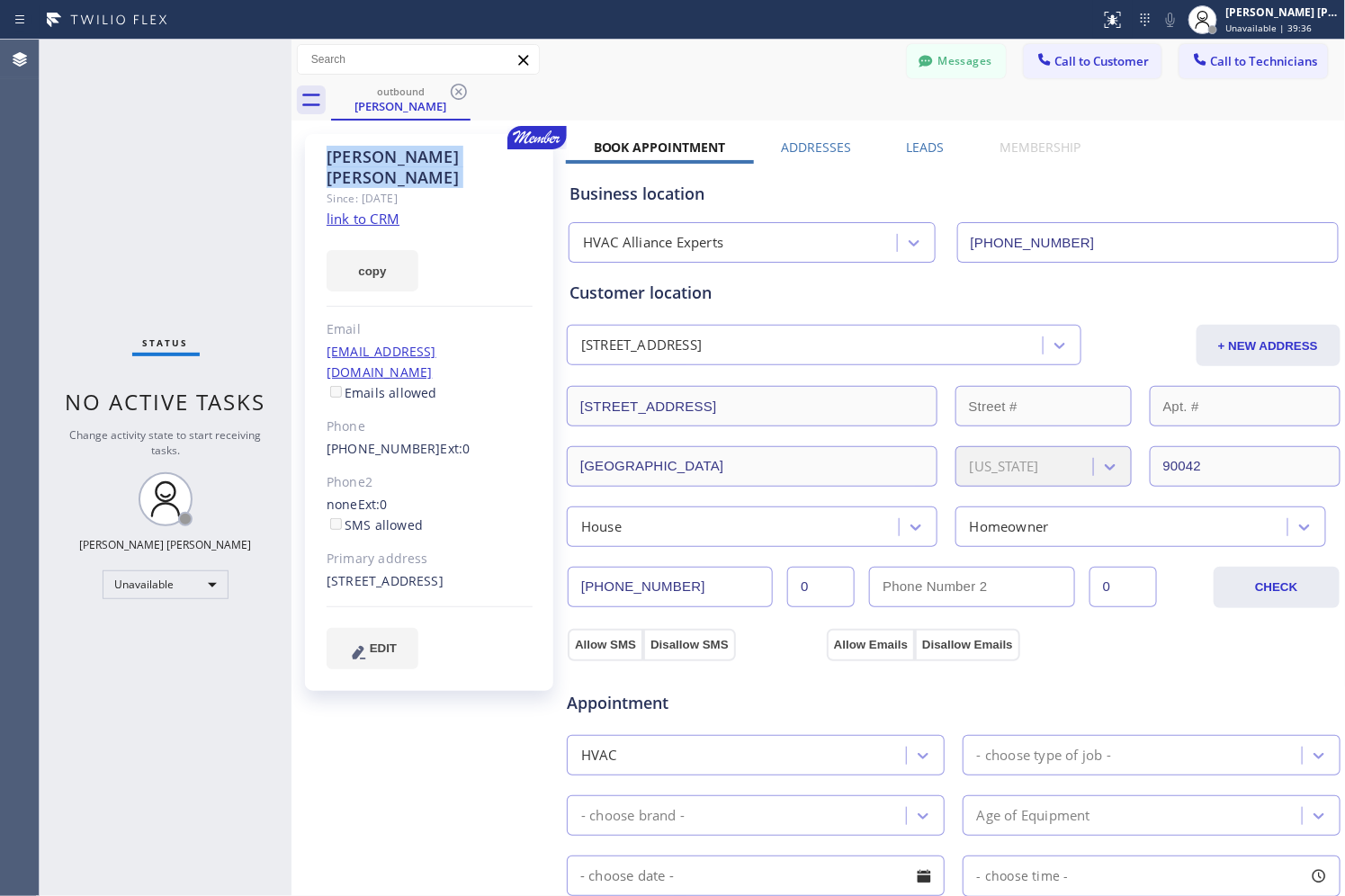
click at [459, 90] on icon at bounding box center [459, 92] width 22 height 22
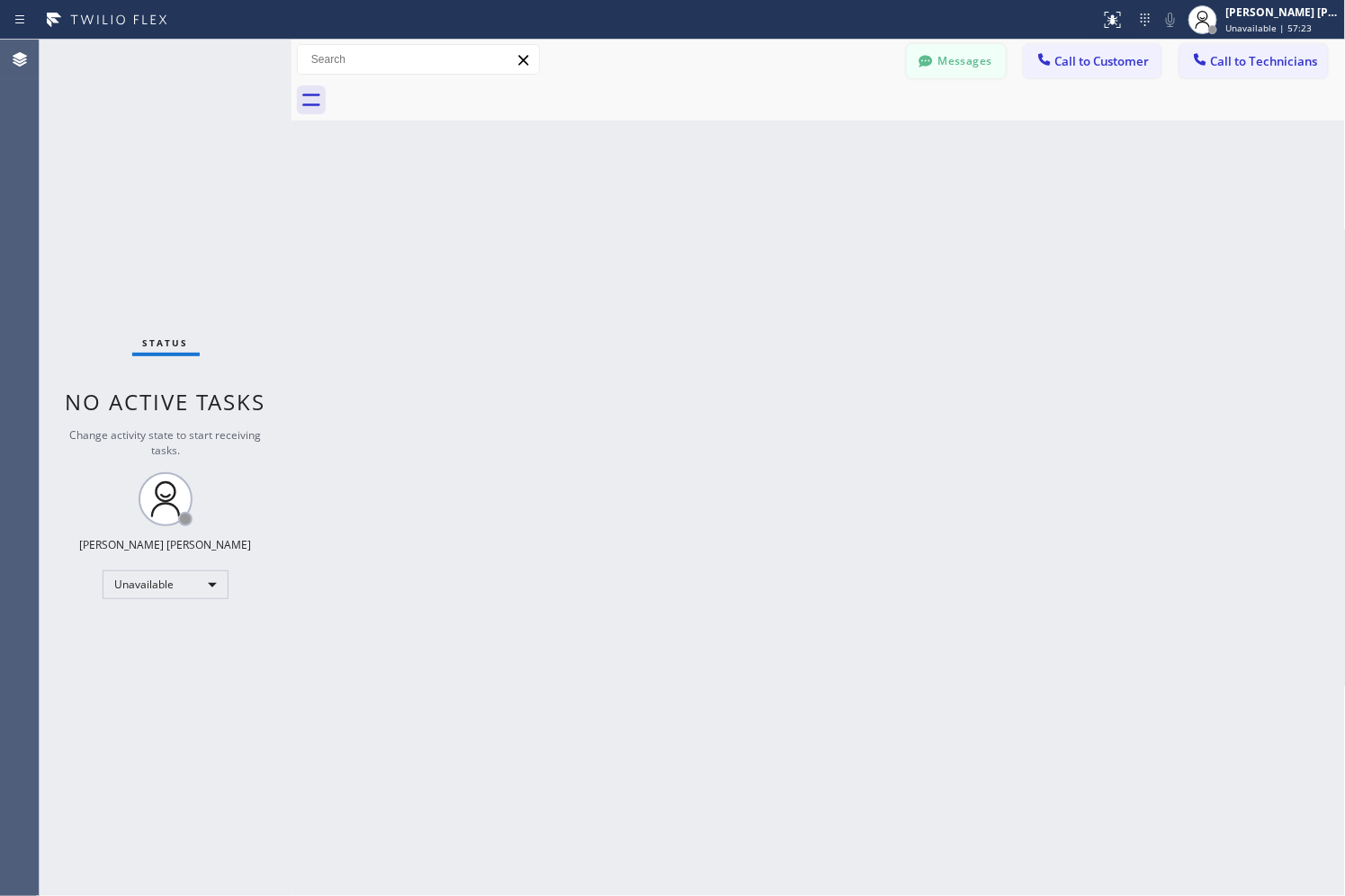
click at [913, 68] on button "Messages" at bounding box center [955, 61] width 99 height 34
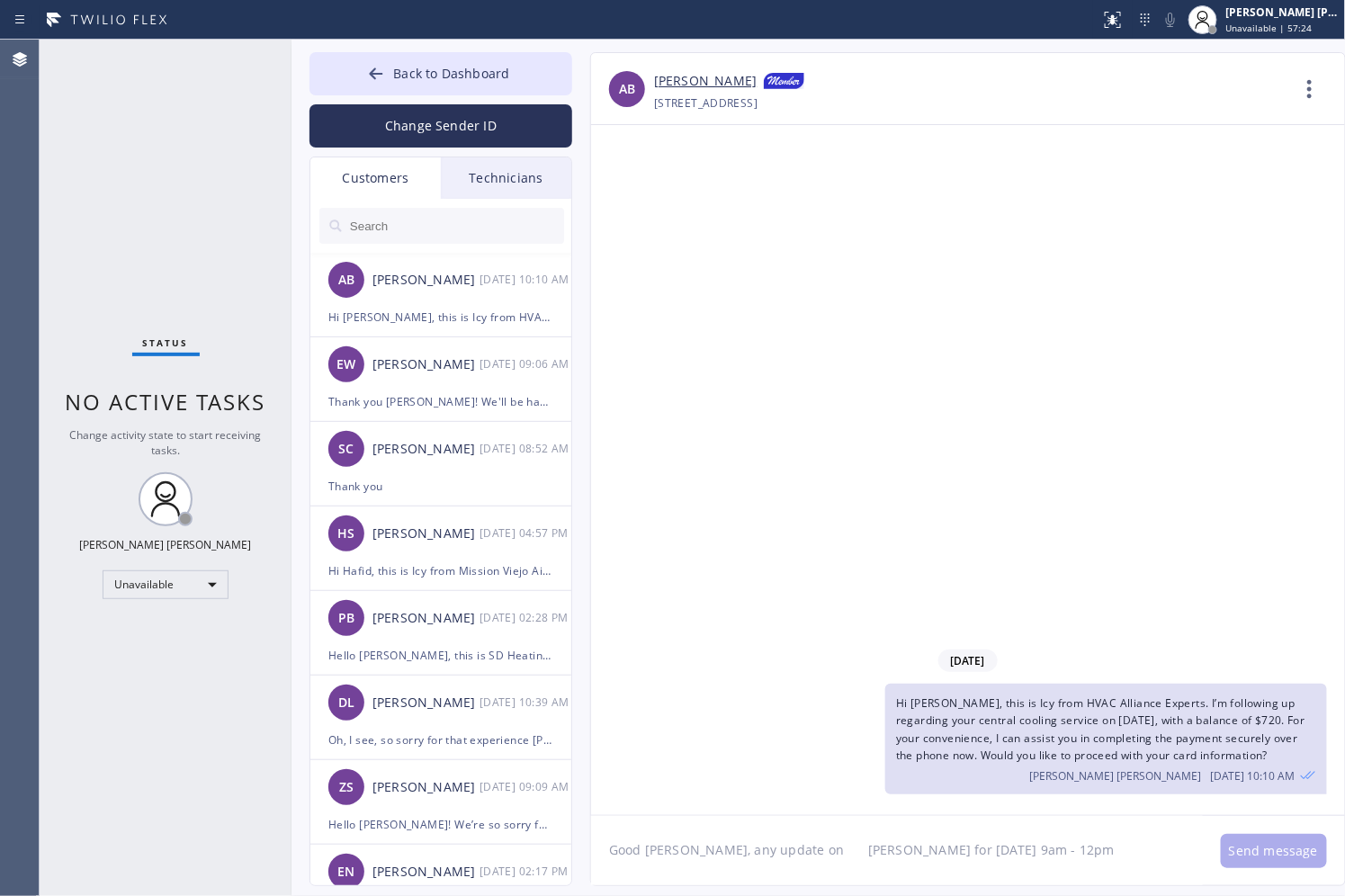
click at [491, 176] on div "Technicians" at bounding box center [506, 178] width 131 height 41
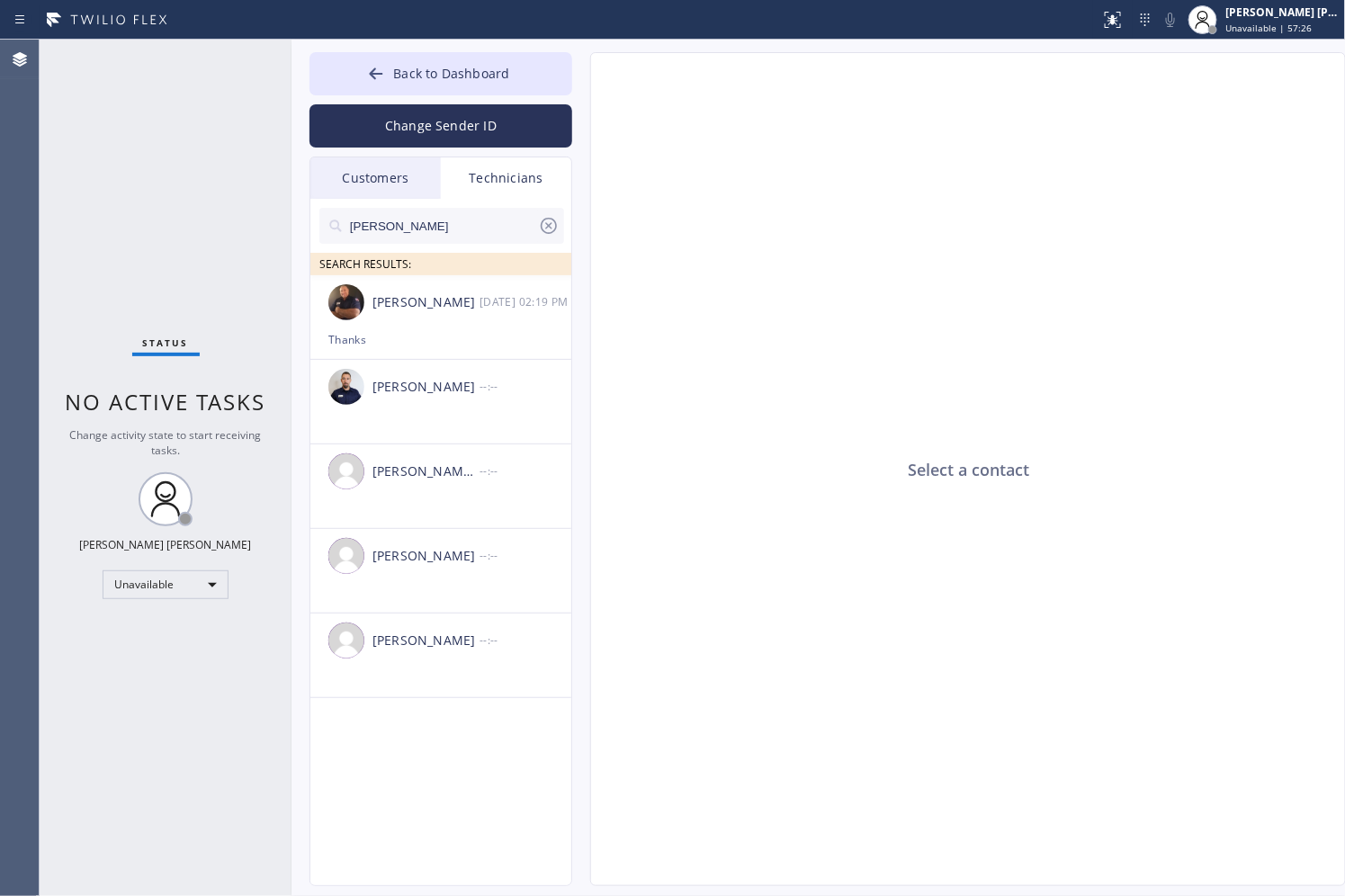
click at [400, 180] on div "Customers" at bounding box center [376, 178] width 131 height 41
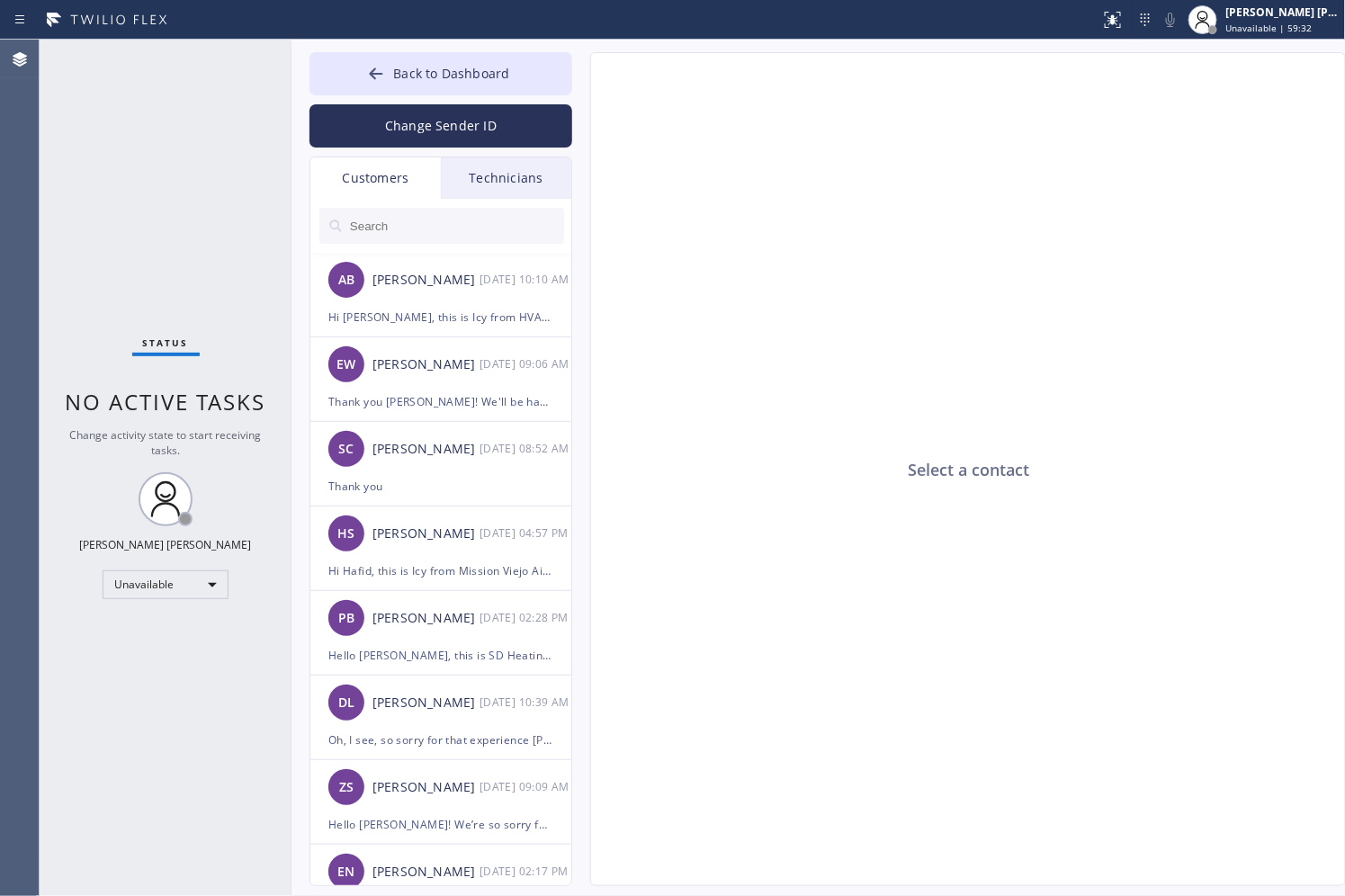
click at [1220, 324] on div "Select a contact" at bounding box center [968, 469] width 755 height 833
click at [115, 255] on div "Status No active tasks Change activity state to start receiving tasks. [PERSON_…" at bounding box center [166, 467] width 252 height 856
drag, startPoint x: 142, startPoint y: 246, endPoint x: 96, endPoint y: 248, distance: 46.0
click at [142, 246] on div "Status No active tasks Change activity state to start receiving tasks. [PERSON_…" at bounding box center [166, 467] width 252 height 856
click at [825, 335] on div "Select a contact" at bounding box center [968, 469] width 755 height 833
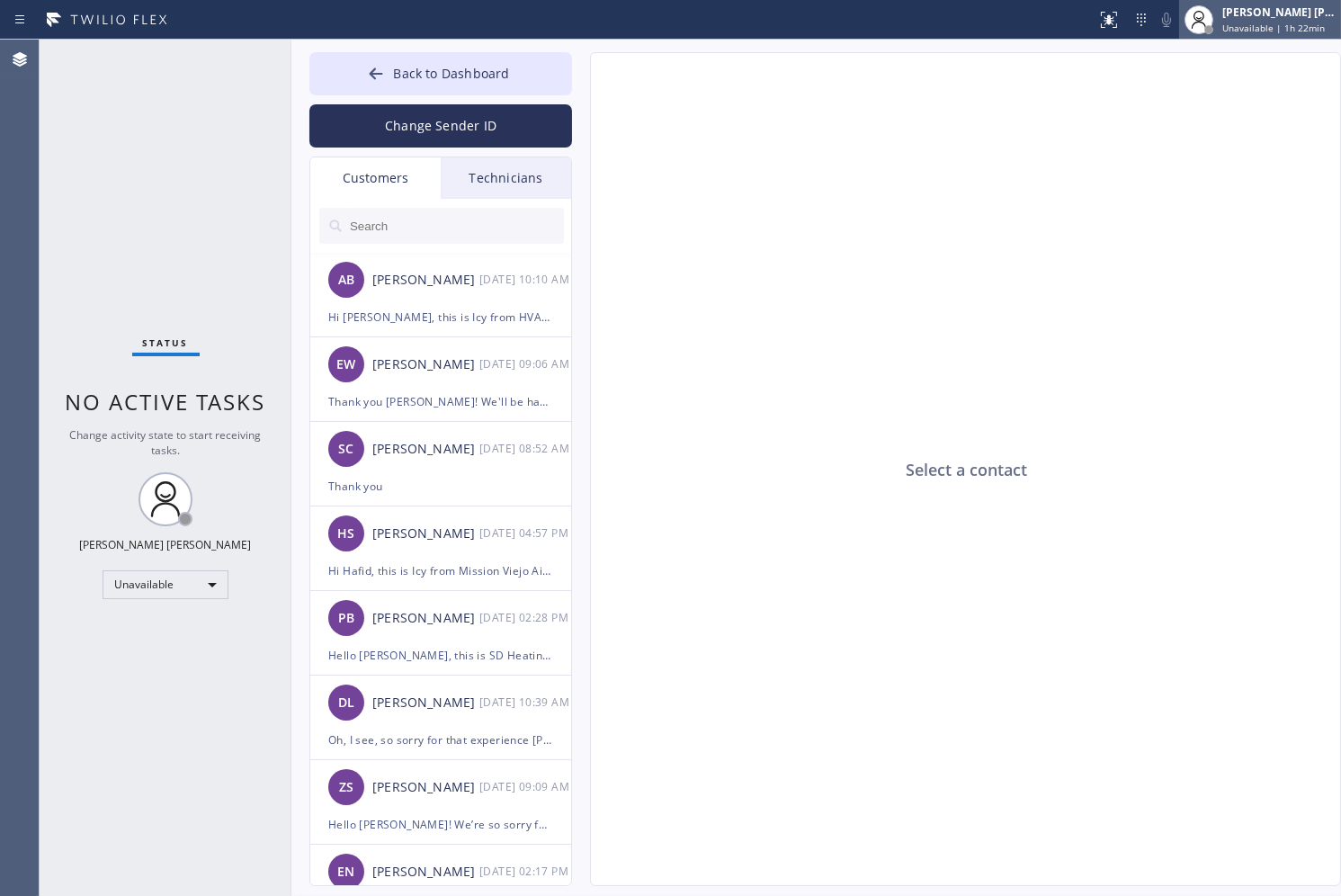
click at [1272, 23] on span "Unavailable | 1h 22min" at bounding box center [1273, 28] width 103 height 13
click at [887, 136] on div "Select a contact" at bounding box center [966, 469] width 751 height 833
click at [1139, 25] on icon at bounding box center [1141, 20] width 22 height 22
click at [348, 56] on button "Back to Dashboard" at bounding box center [441, 73] width 263 height 43
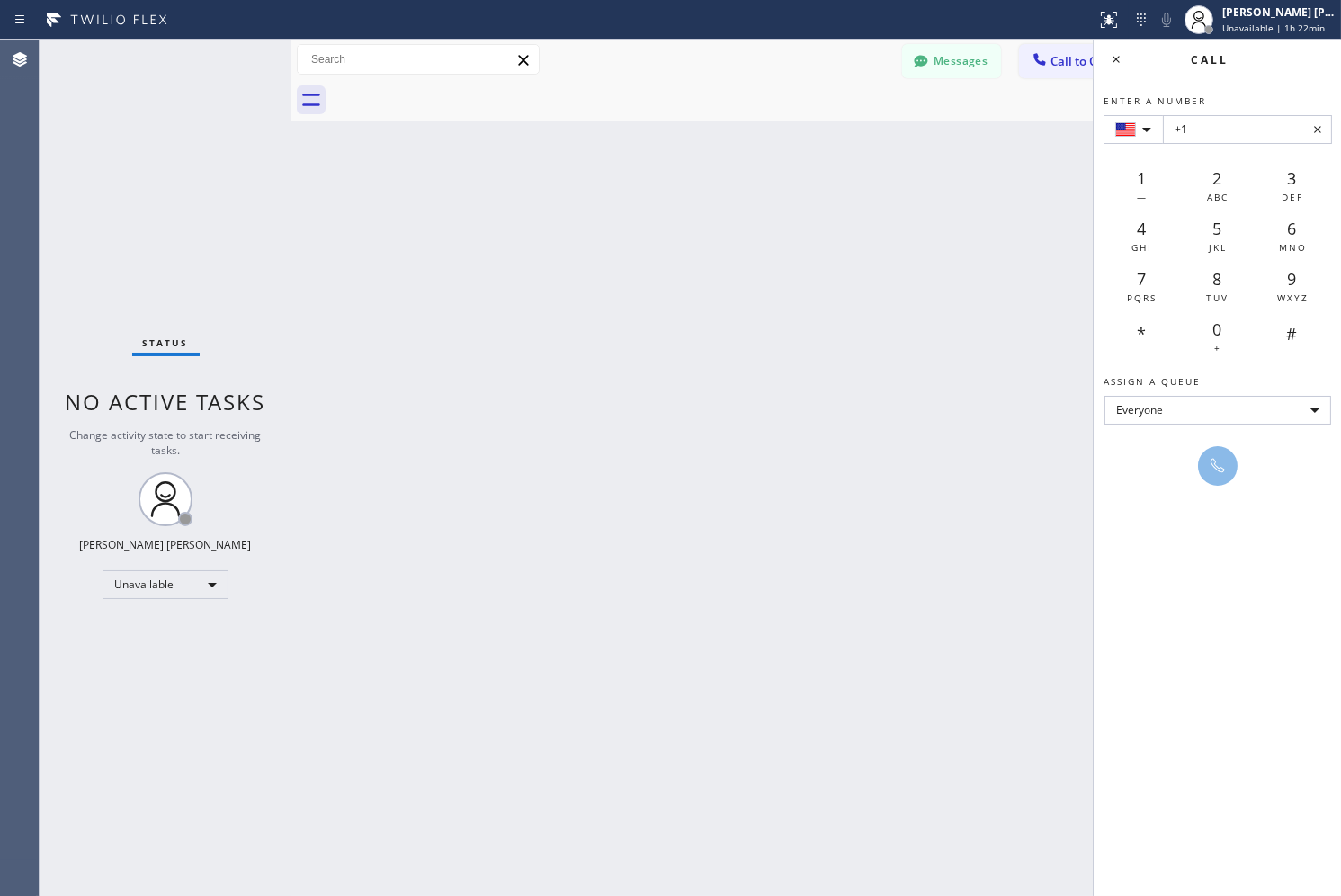
click at [1323, 123] on icon at bounding box center [1318, 130] width 22 height 22
click at [924, 177] on div "Back to Dashboard Change Sender ID Customers Technicians AB [PERSON_NAME] [DATE…" at bounding box center [816, 467] width 1049 height 856
click at [1116, 55] on icon at bounding box center [1116, 60] width 22 height 22
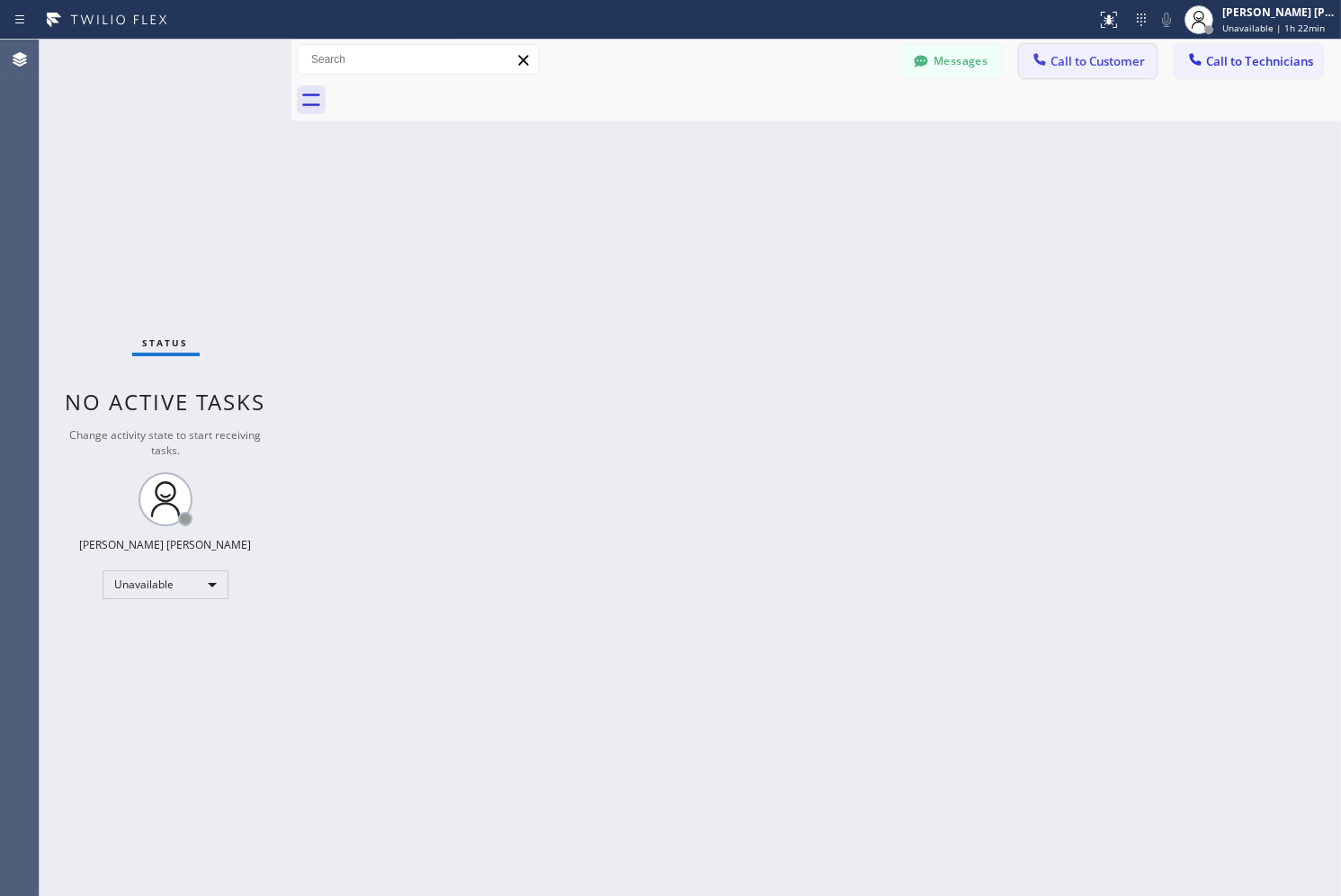
click at [1129, 53] on span "Call to Customer" at bounding box center [1097, 61] width 95 height 16
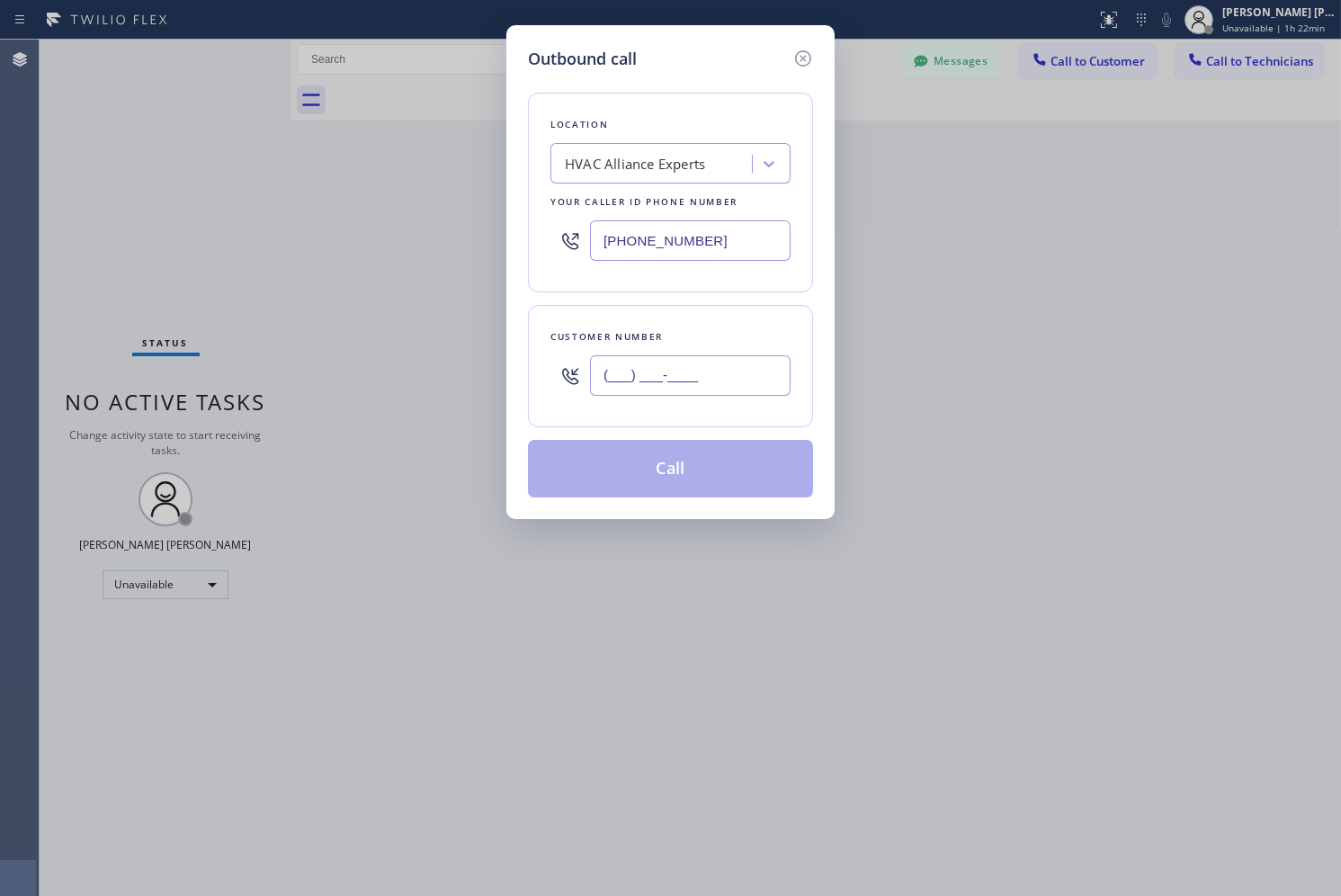
click at [668, 361] on input "(___) ___-____" at bounding box center [689, 376] width 201 height 41
paste input "619) 206-0925"
type input "[PHONE_NUMBER]"
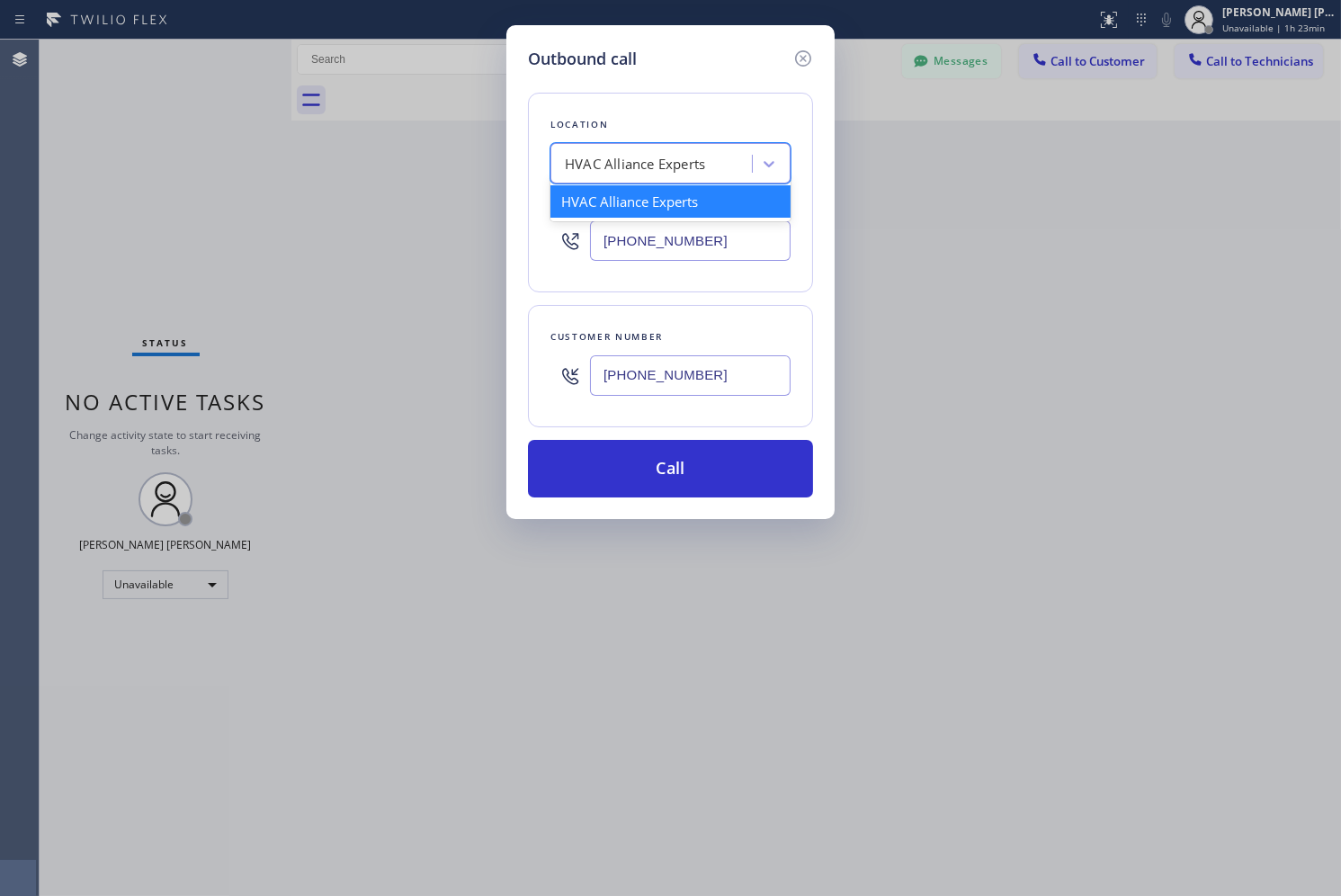
click at [719, 158] on div "HVAC Alliance Experts" at bounding box center [654, 165] width 196 height 32
paste input "Max AC Repair Service [GEOGRAPHIC_DATA]"
type input "Max AC Repair Service [GEOGRAPHIC_DATA]"
click at [703, 211] on div "Max AC Repair Service [GEOGRAPHIC_DATA]" at bounding box center [670, 210] width 240 height 50
type input "[PHONE_NUMBER]"
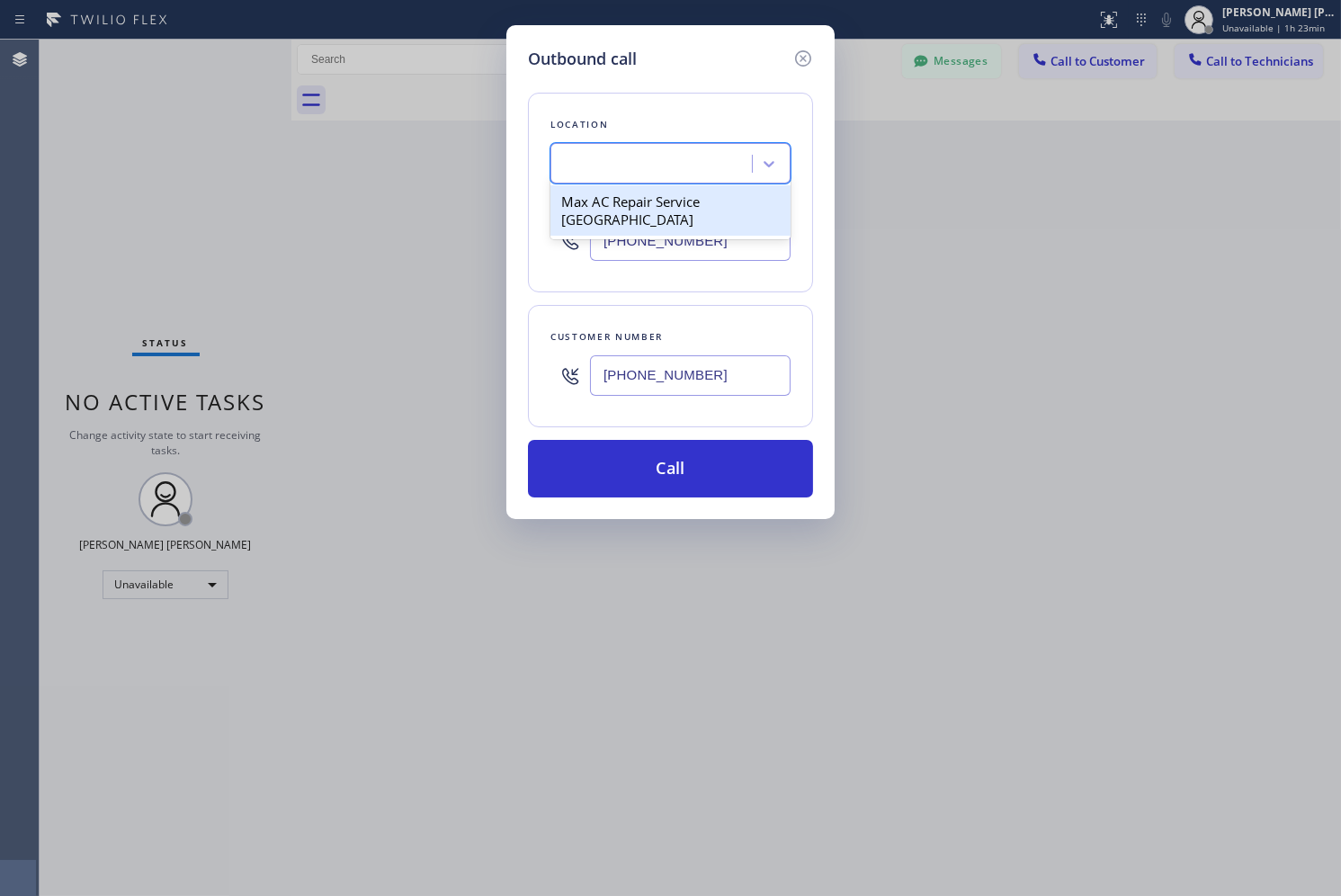
scroll to position [0, 2]
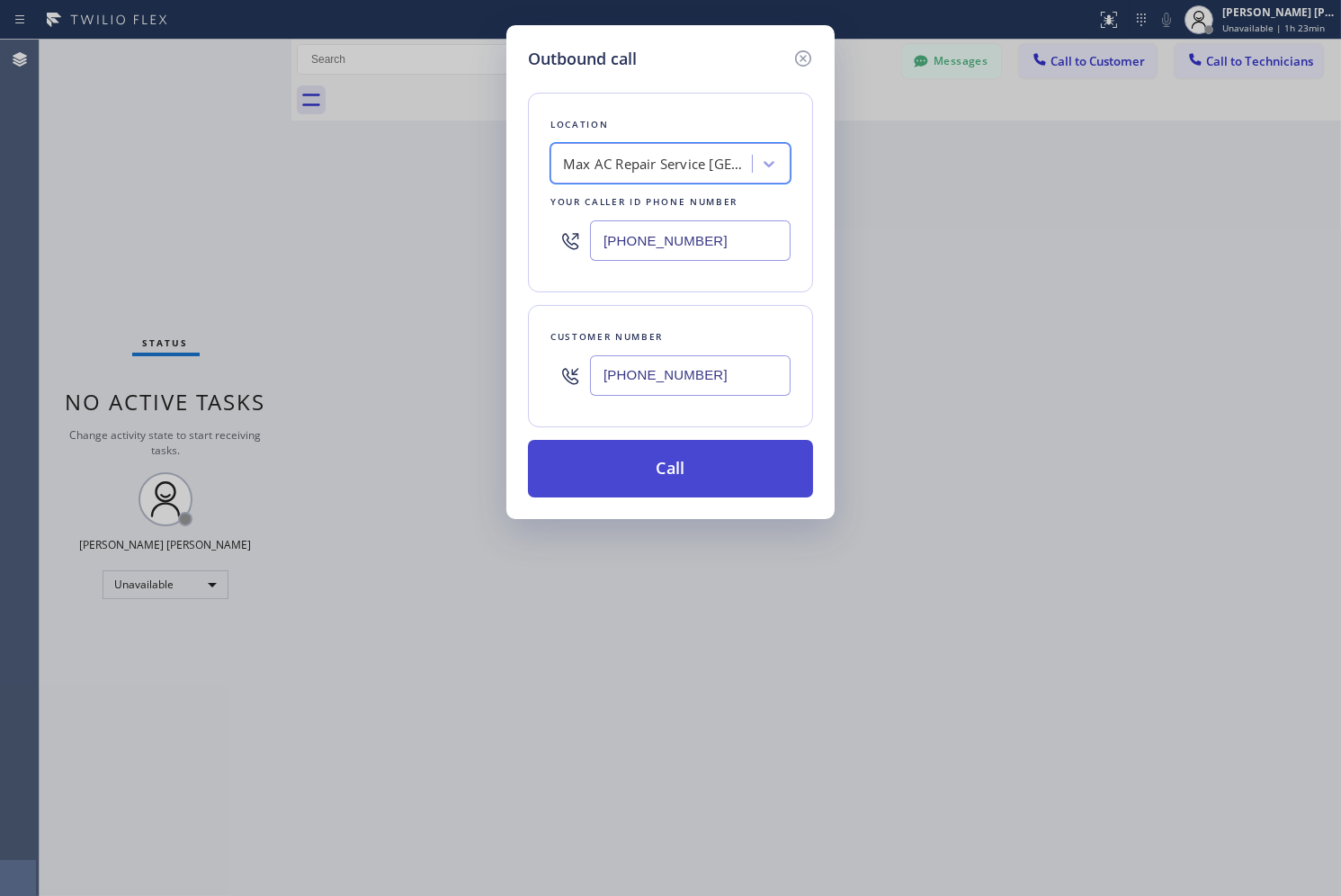
click at [707, 459] on button "Call" at bounding box center [670, 468] width 285 height 58
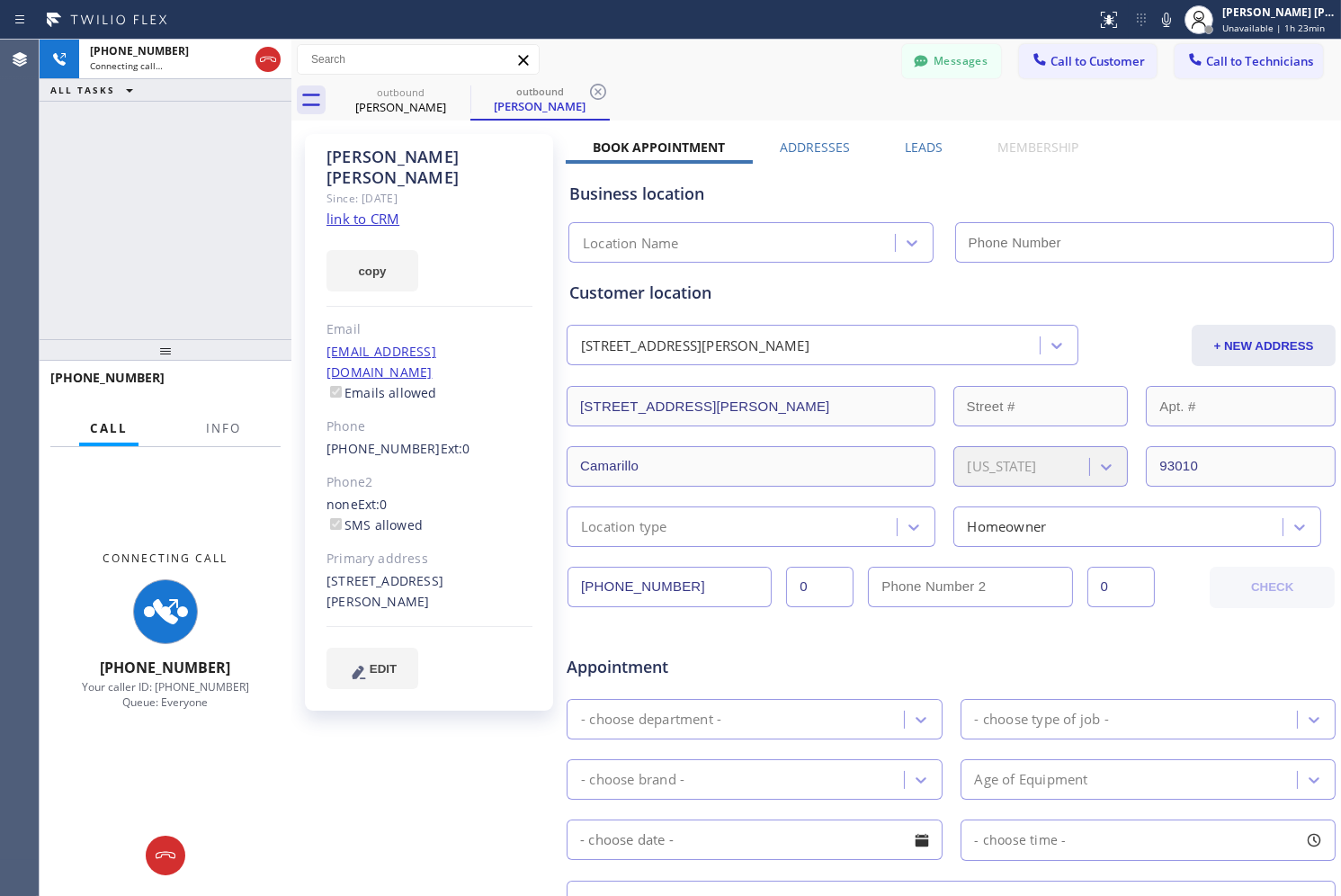
type input "[PHONE_NUMBER]"
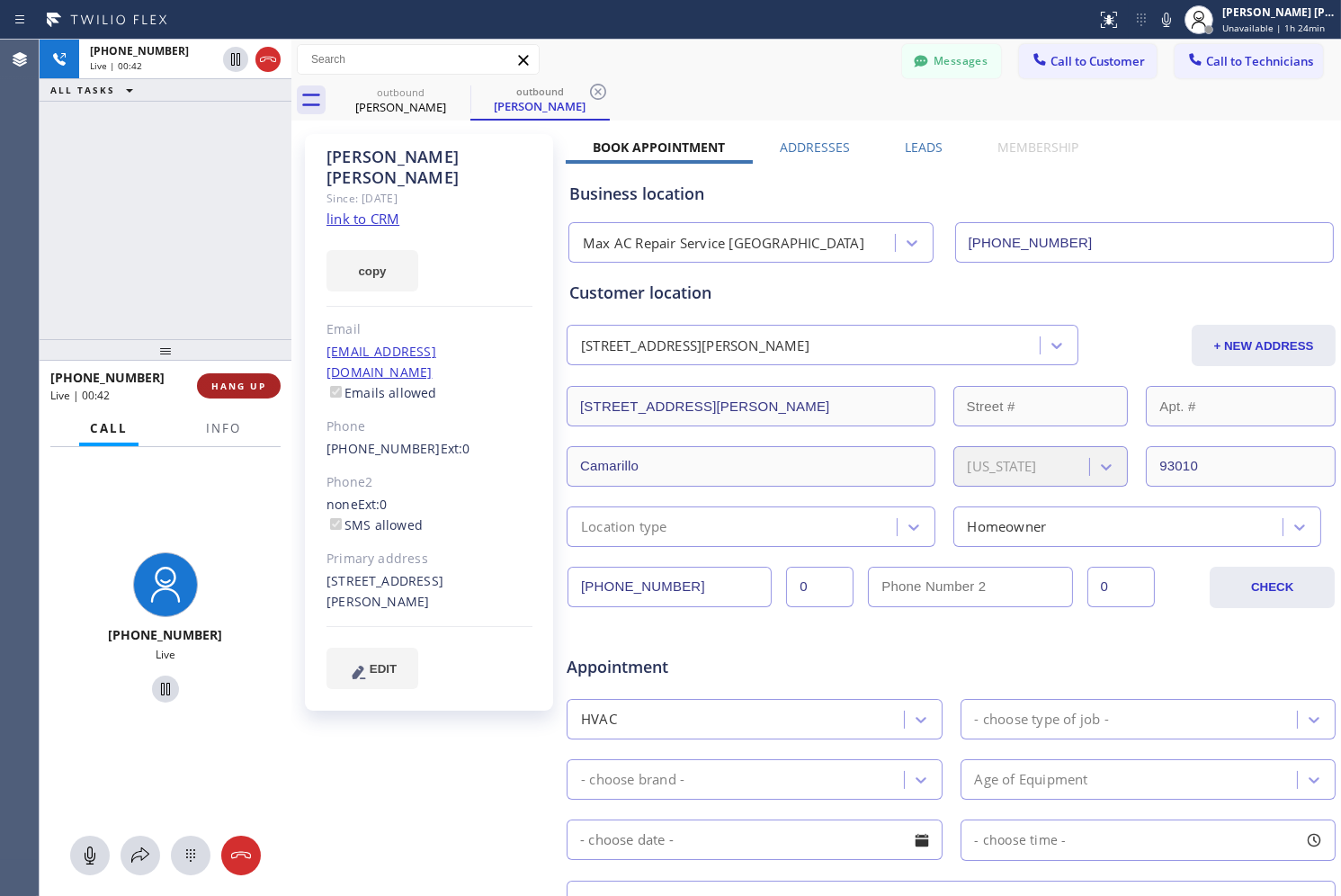
click at [257, 388] on span "HANG UP" at bounding box center [239, 386] width 55 height 13
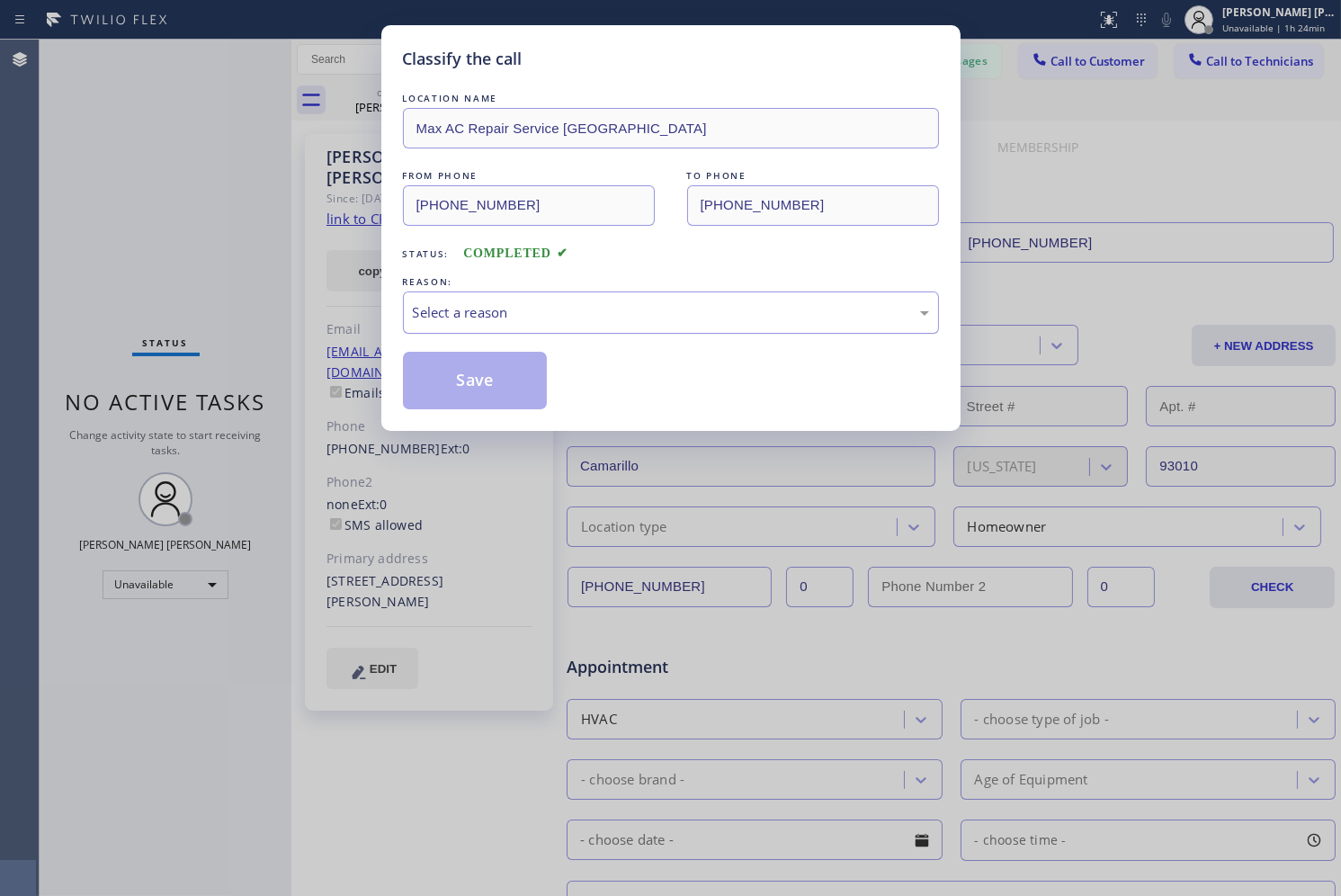
click at [633, 328] on div "Select a reason" at bounding box center [670, 313] width 536 height 42
click at [373, 409] on div "Classify the call LOCATION NAME Max AC Repair Service Camarillo FROM PHONE [PHO…" at bounding box center [670, 448] width 1341 height 896
click at [490, 379] on button "Save" at bounding box center [475, 381] width 145 height 58
